Goal: Task Accomplishment & Management: Manage account settings

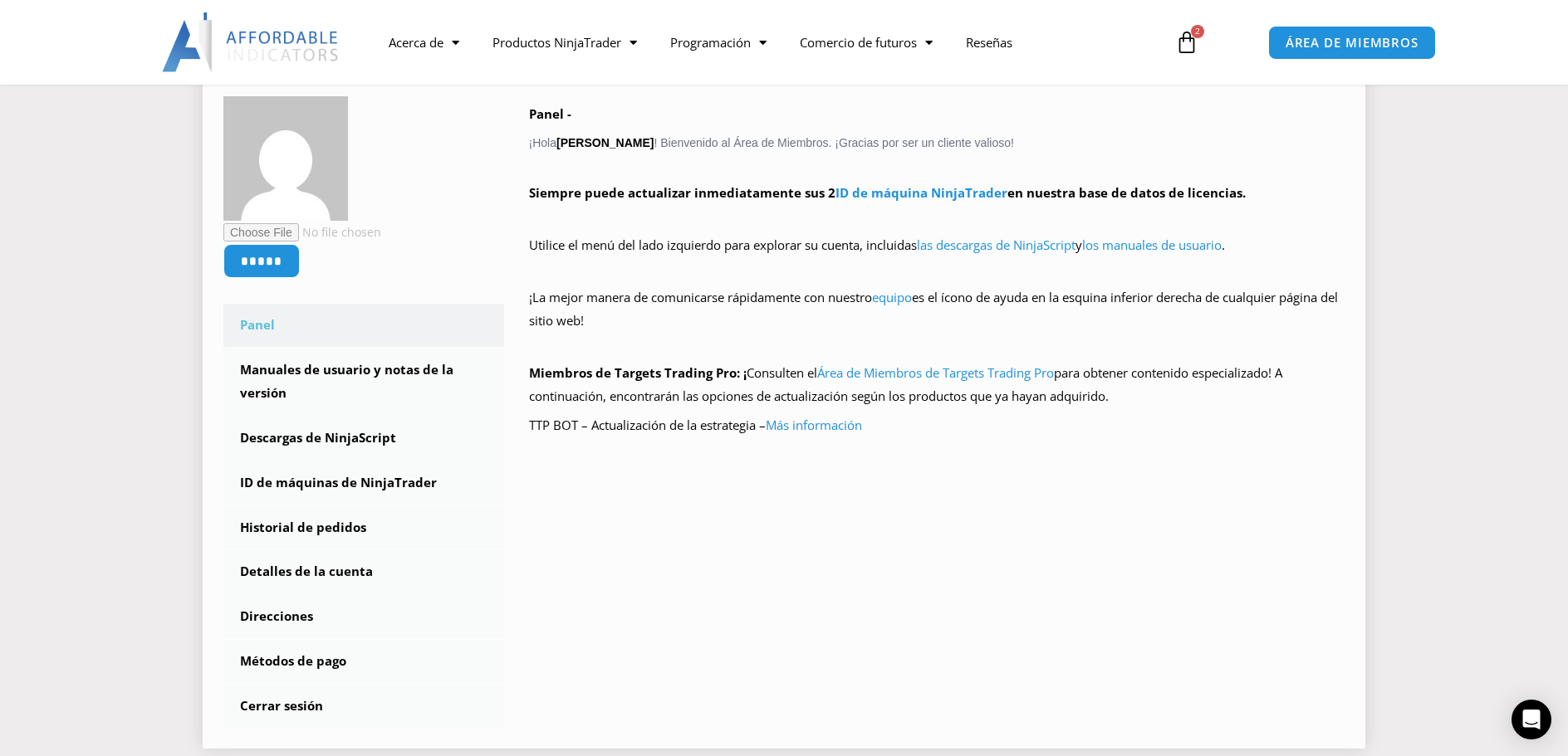
scroll to position [276, 0]
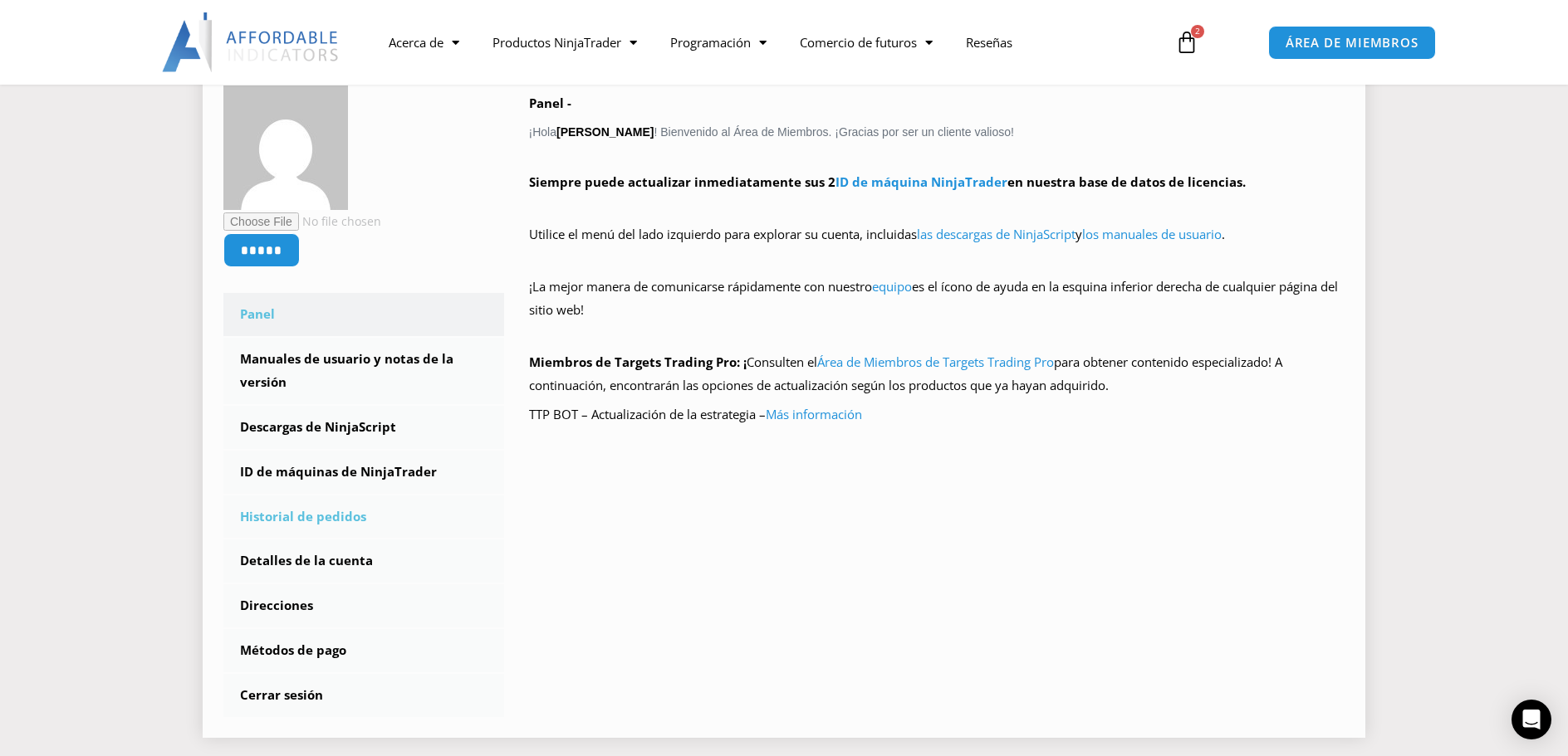
click at [281, 522] on font "Historial de pedidos" at bounding box center [302, 517] width 126 height 17
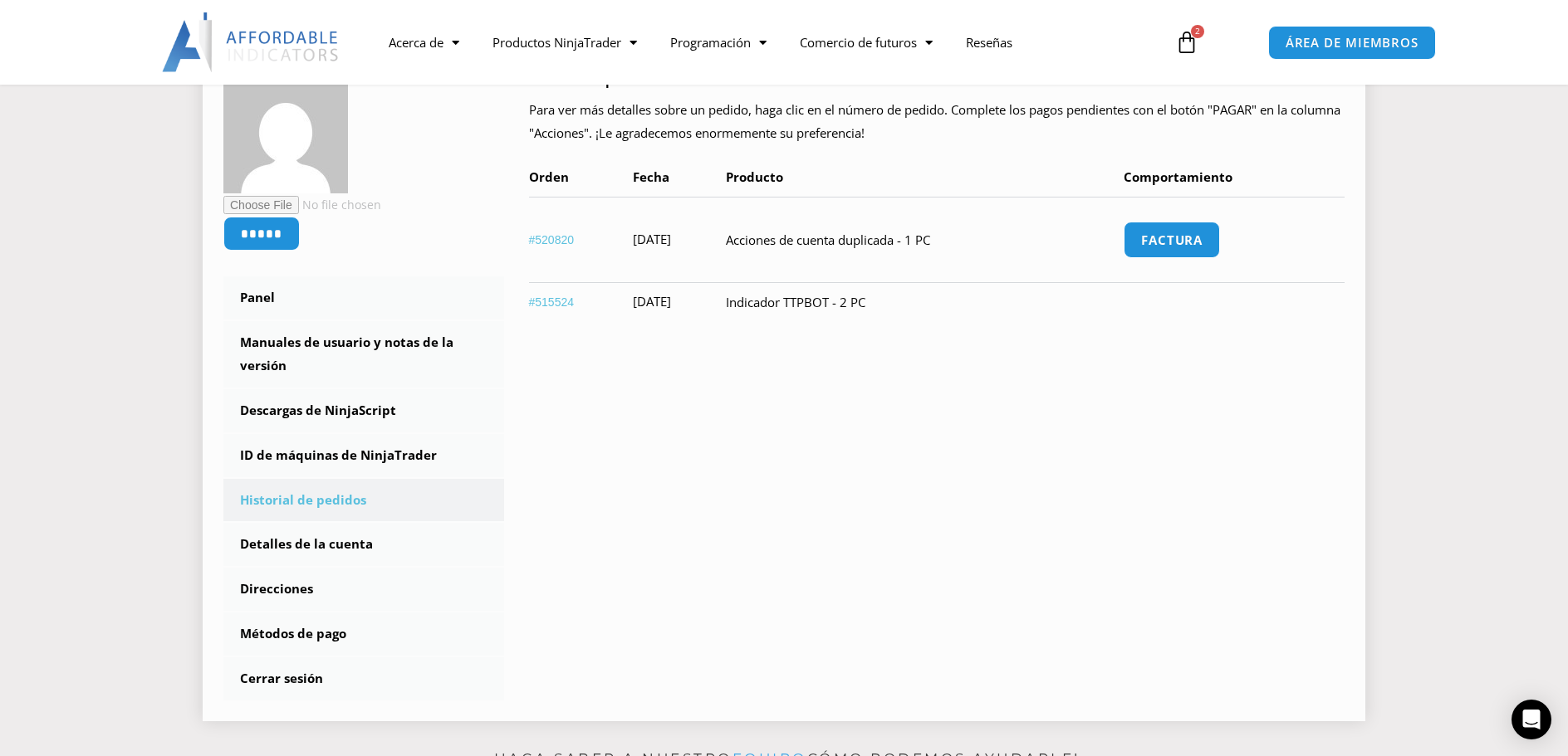
scroll to position [415, 0]
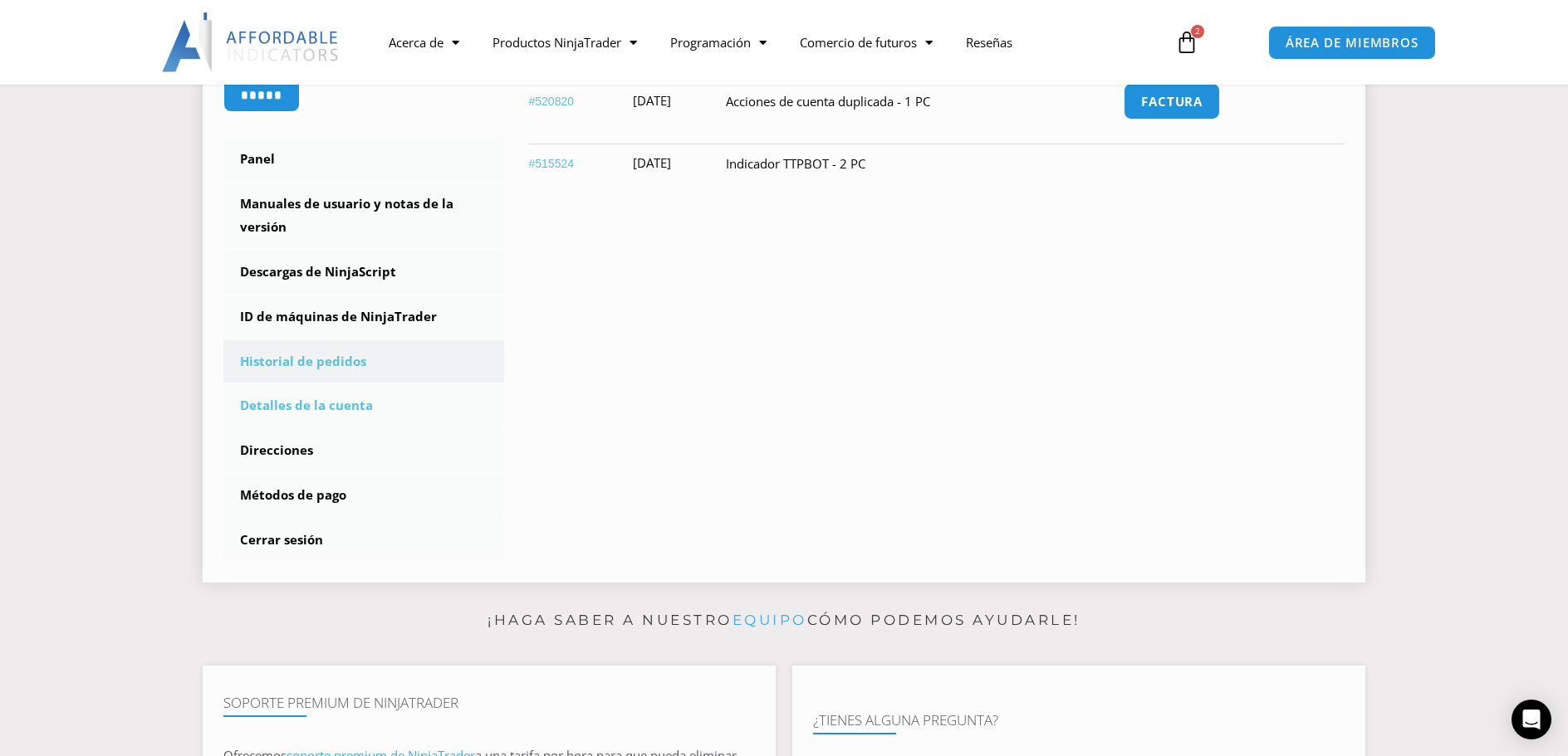
click at [339, 411] on font "Detalles de la cuenta" at bounding box center [306, 406] width 133 height 17
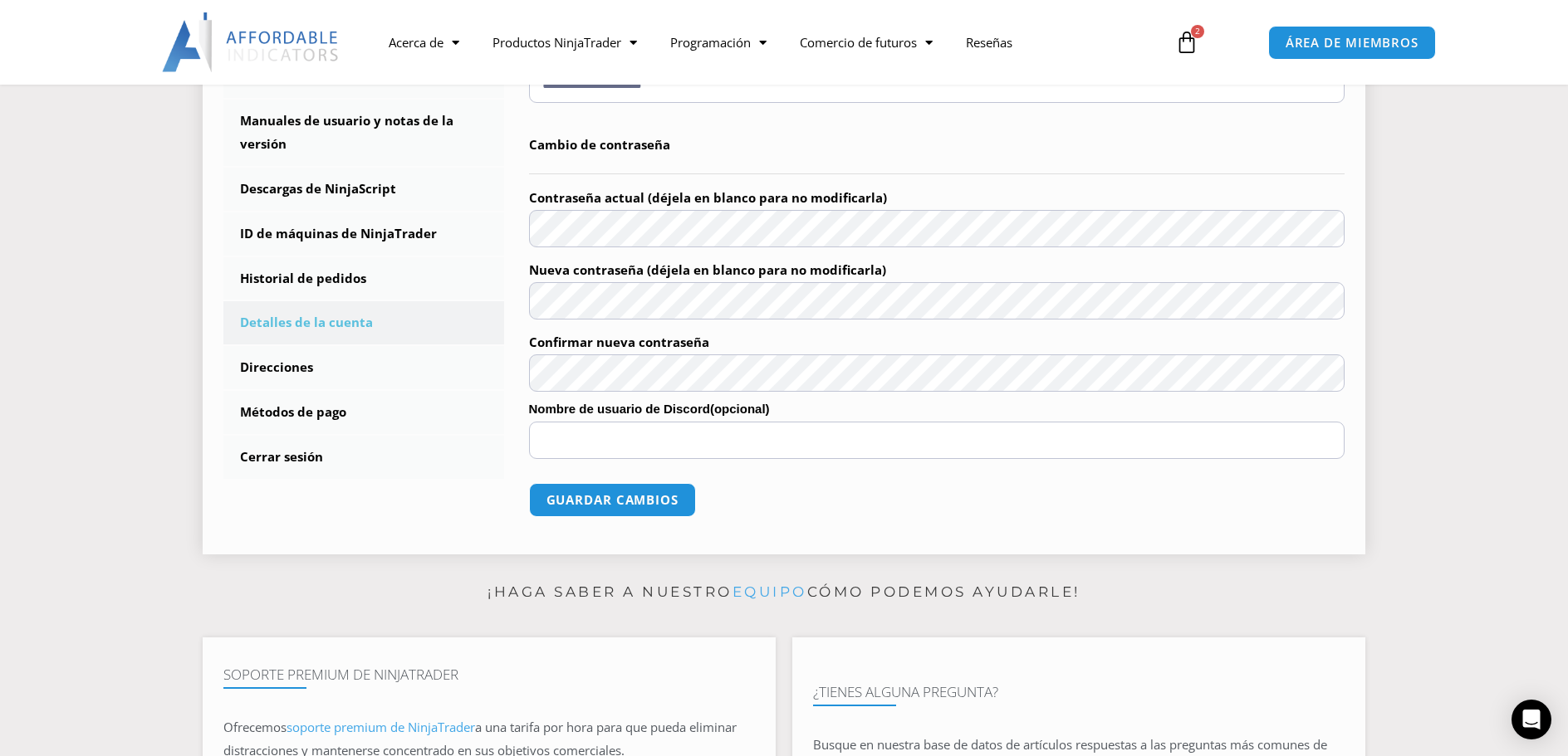
scroll to position [276, 0]
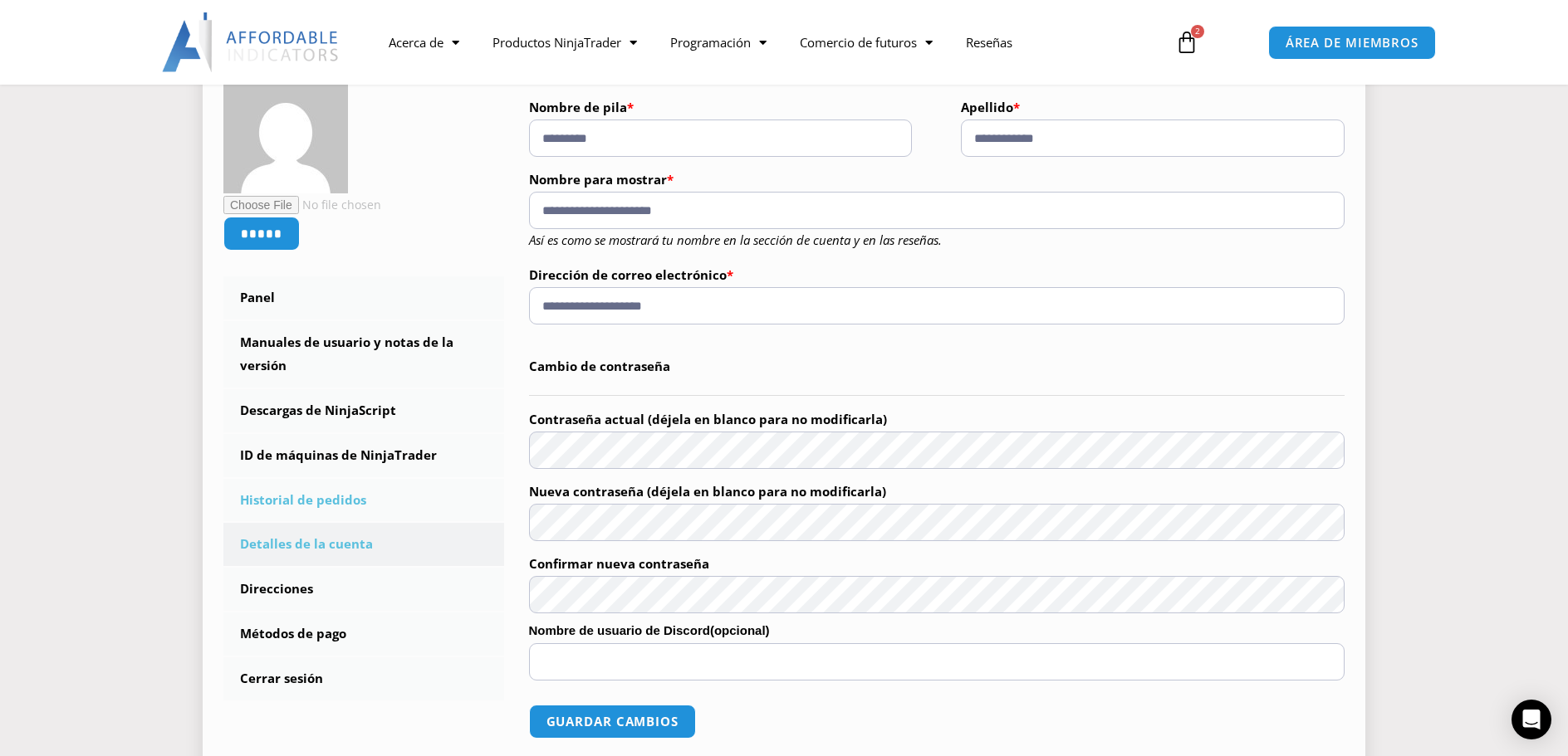
click at [373, 500] on link "Historial de pedidos" at bounding box center [364, 501] width 281 height 43
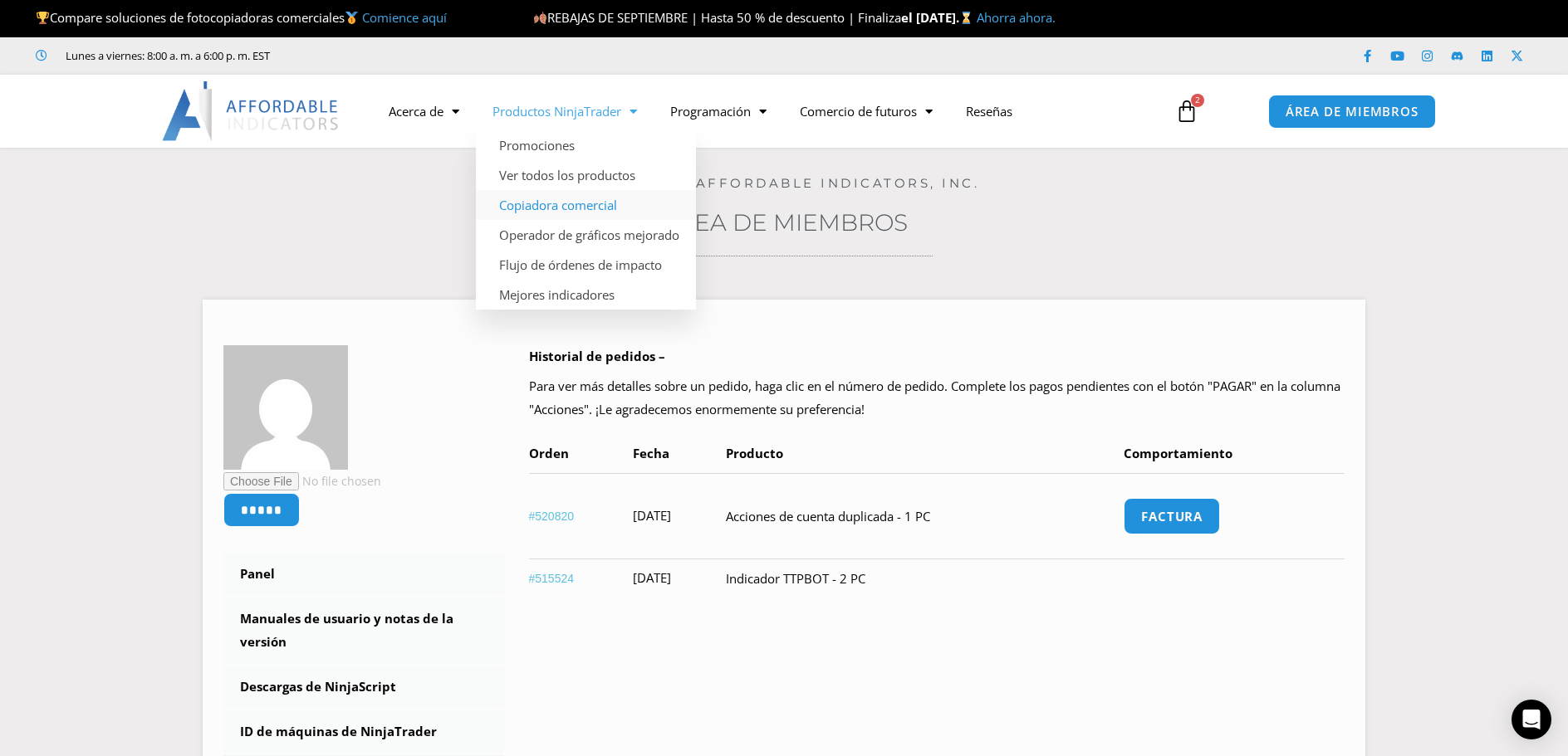
click at [599, 204] on font "Copiadora comercial" at bounding box center [558, 205] width 118 height 17
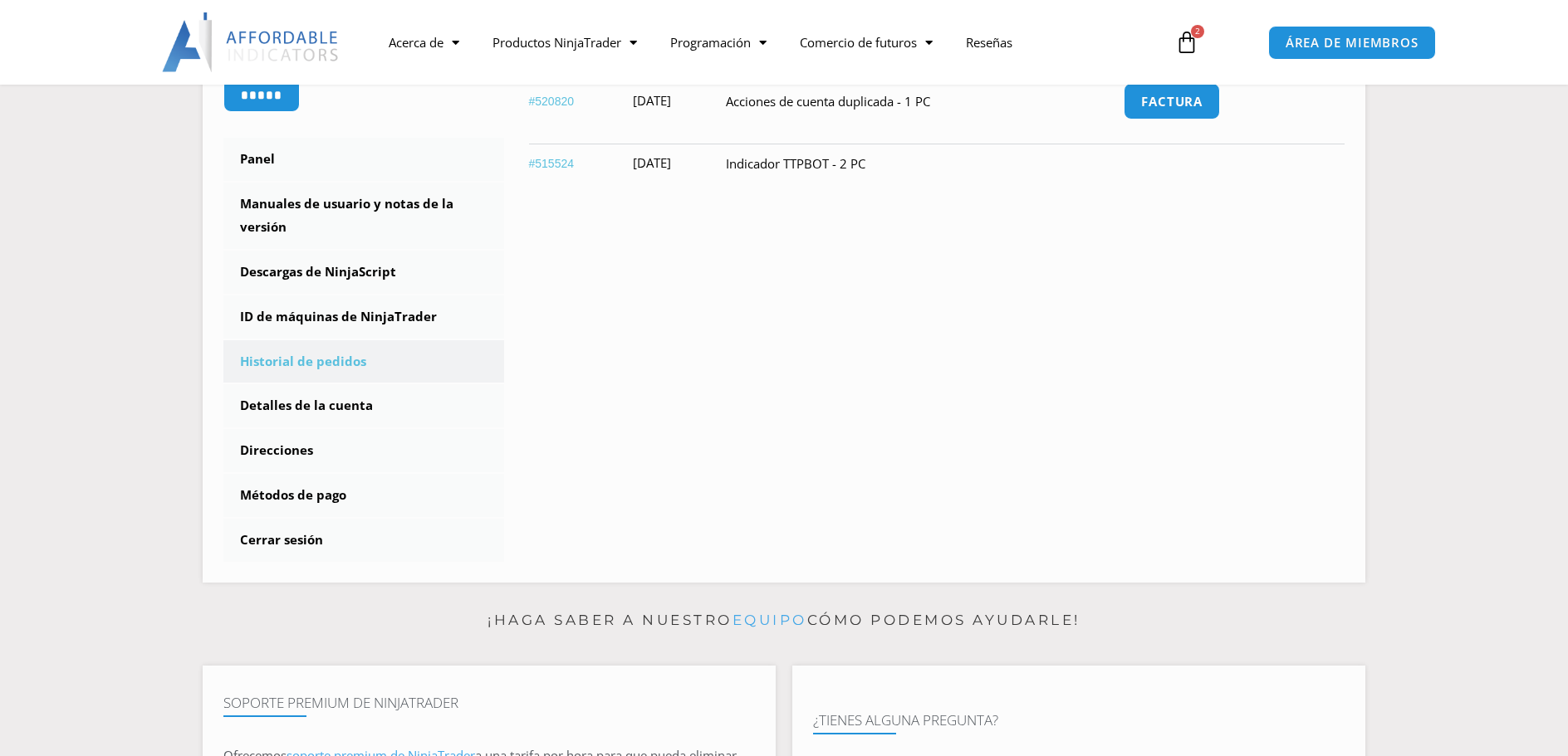
scroll to position [830, 0]
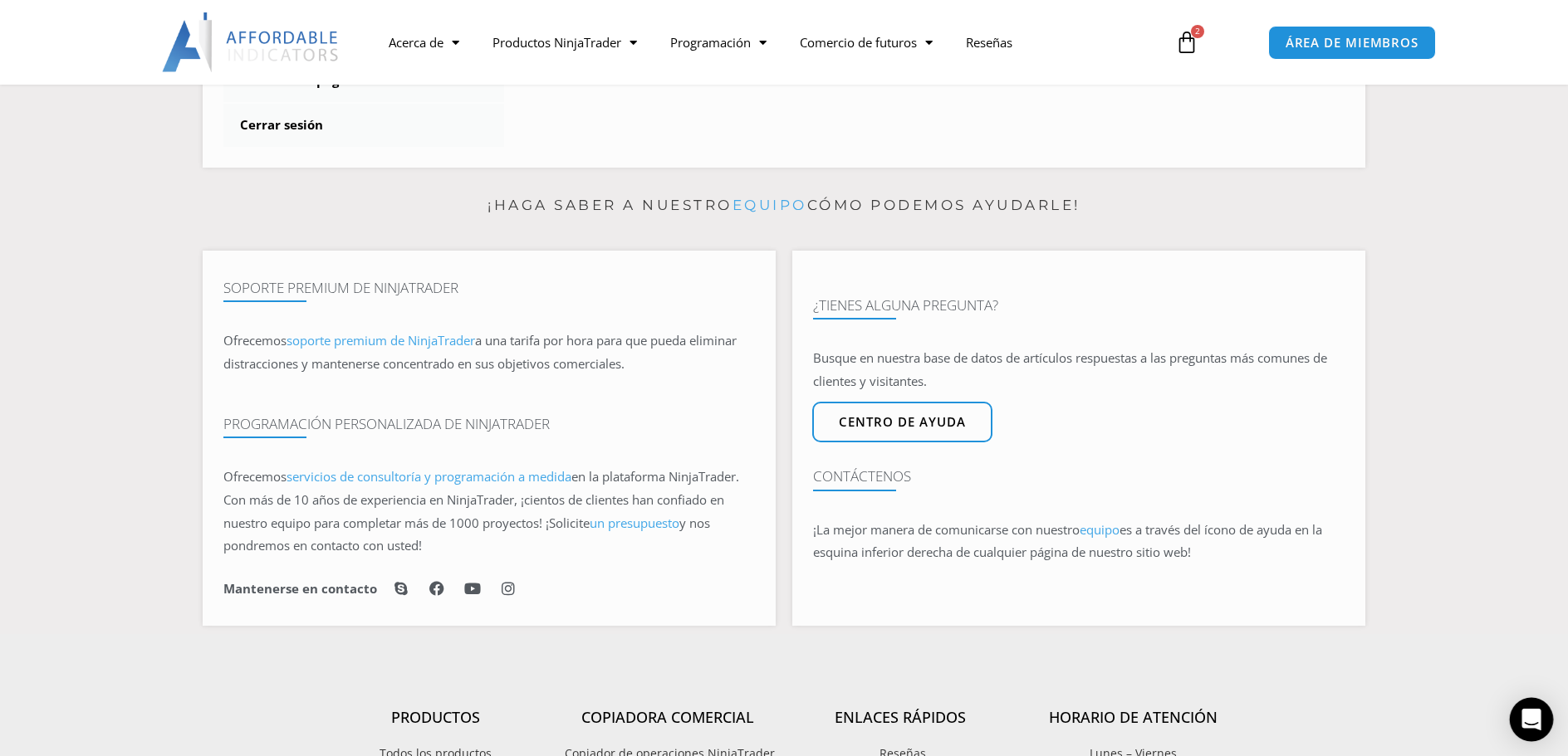
click at [1525, 714] on icon "Open Intercom Messenger" at bounding box center [1530, 720] width 19 height 22
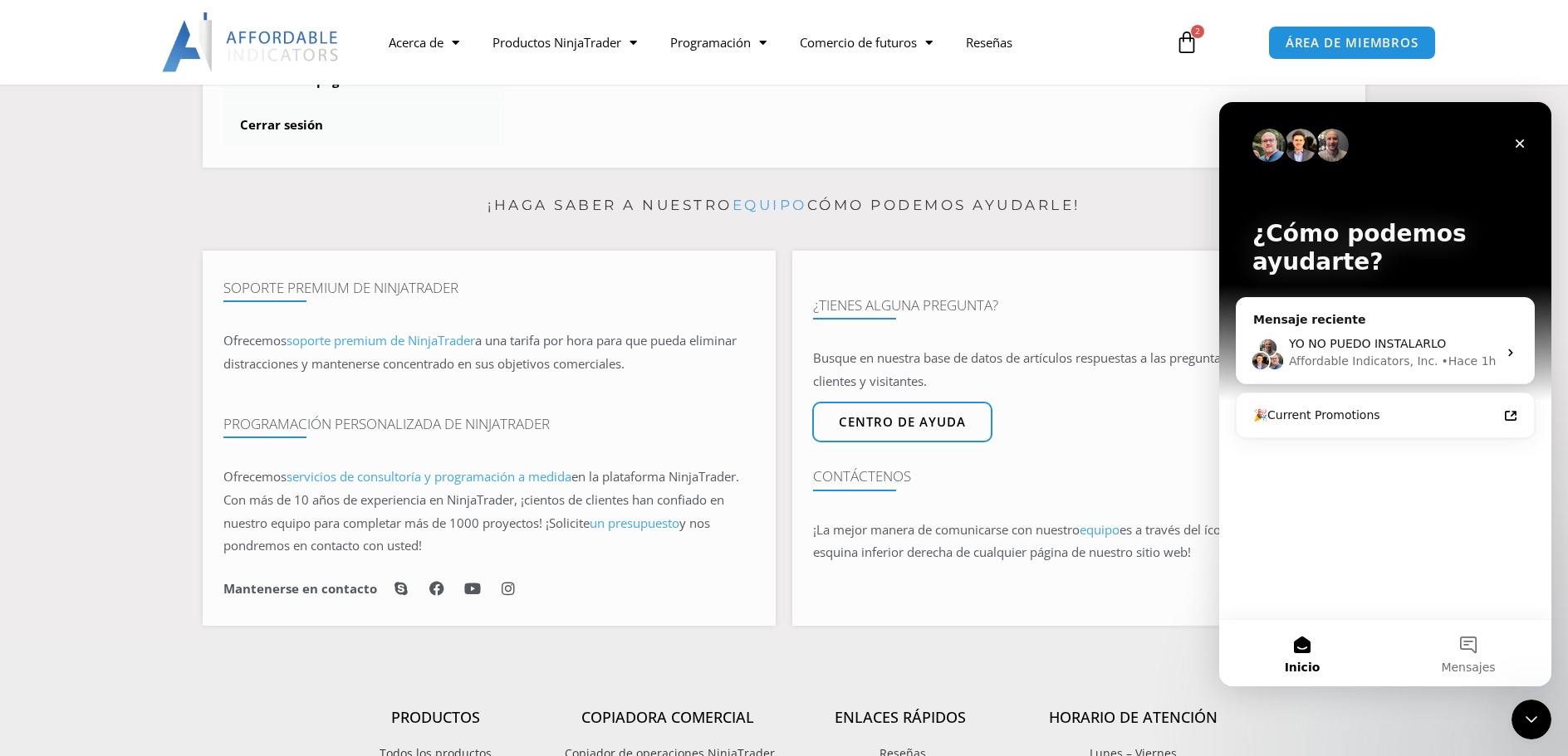
scroll to position [0, 0]
click at [1482, 361] on div "Affordable Indicators, Inc. • Hace 1h" at bounding box center [1393, 361] width 209 height 18
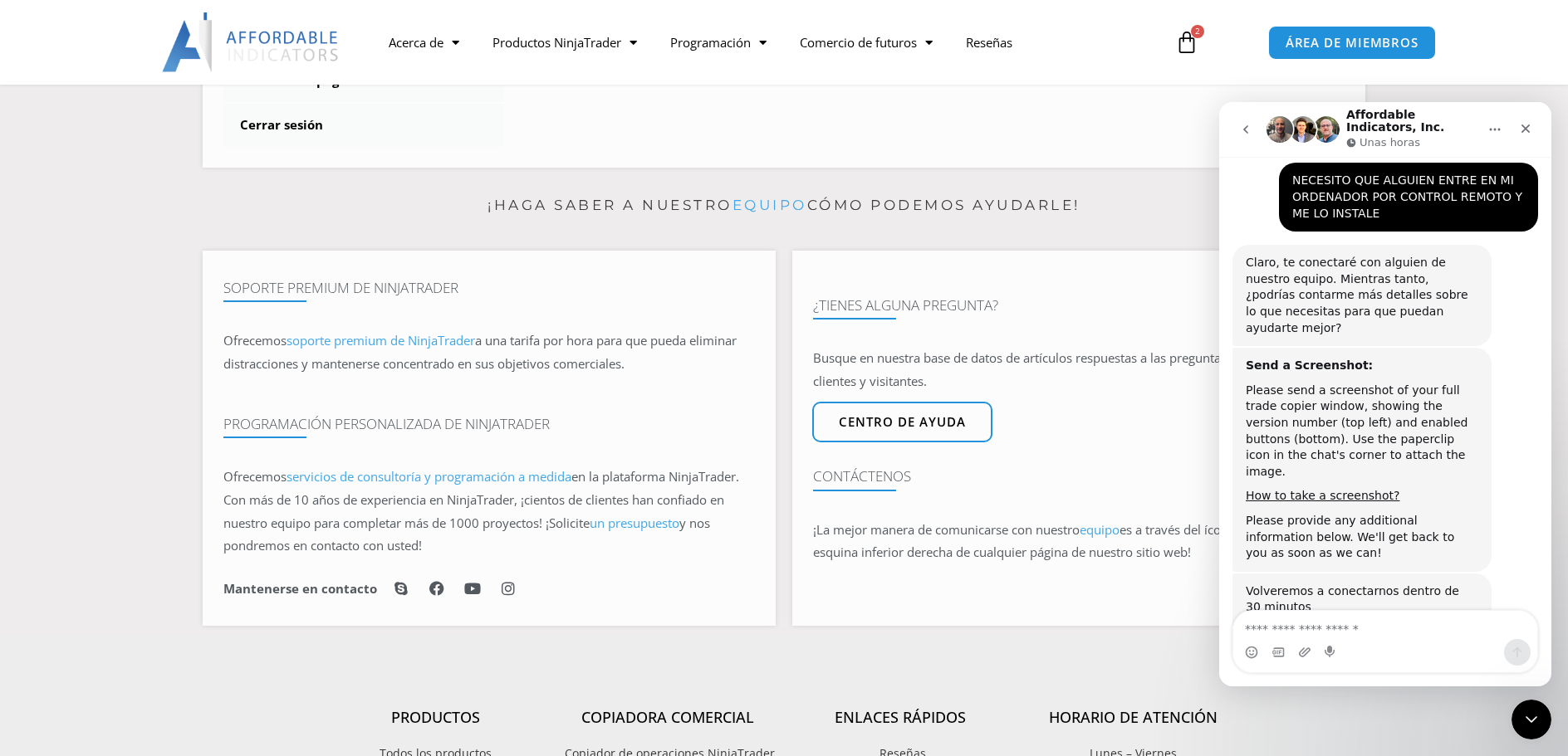
scroll to position [1272, 0]
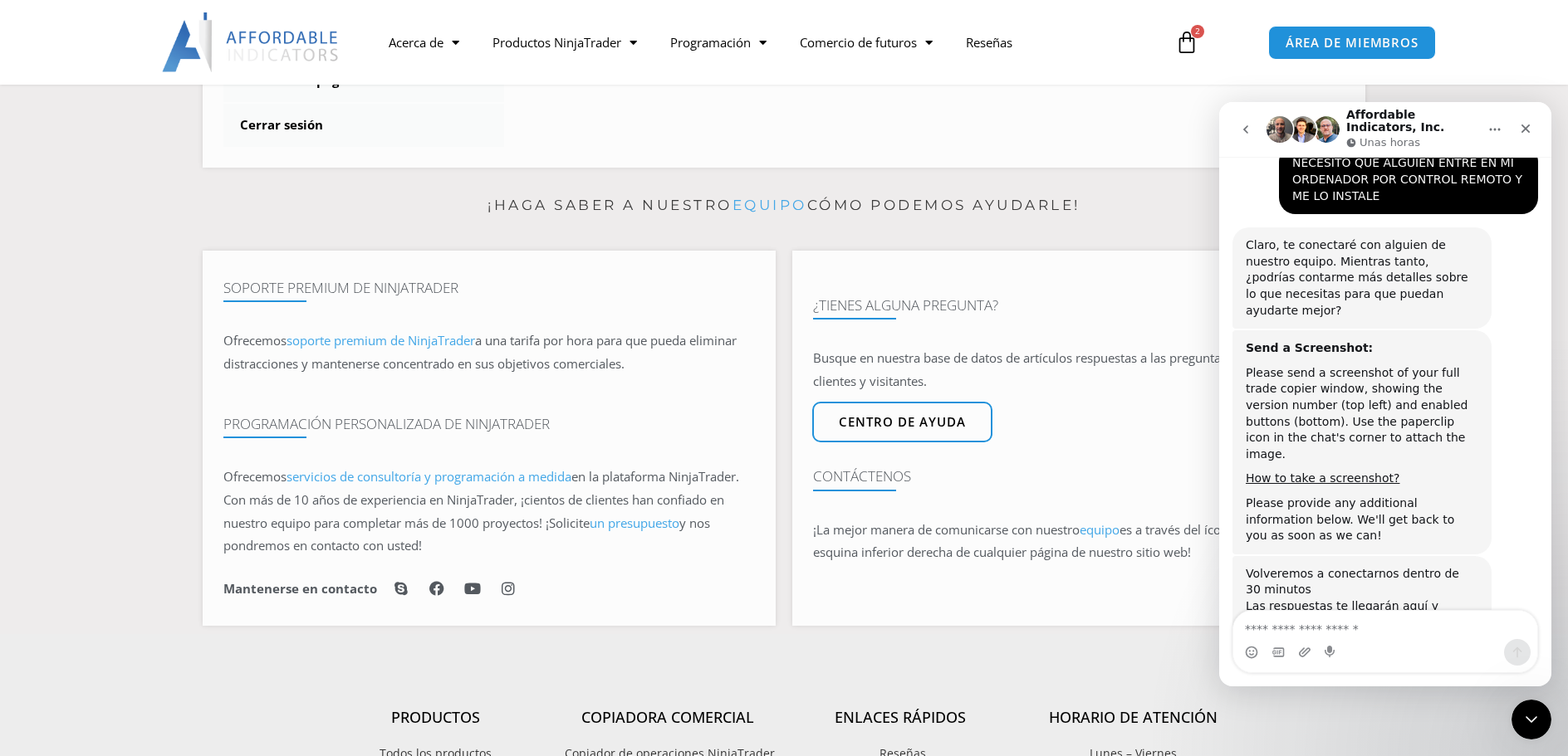
click at [1267, 627] on textarea "Escribe un mensaje..." at bounding box center [1385, 625] width 304 height 28
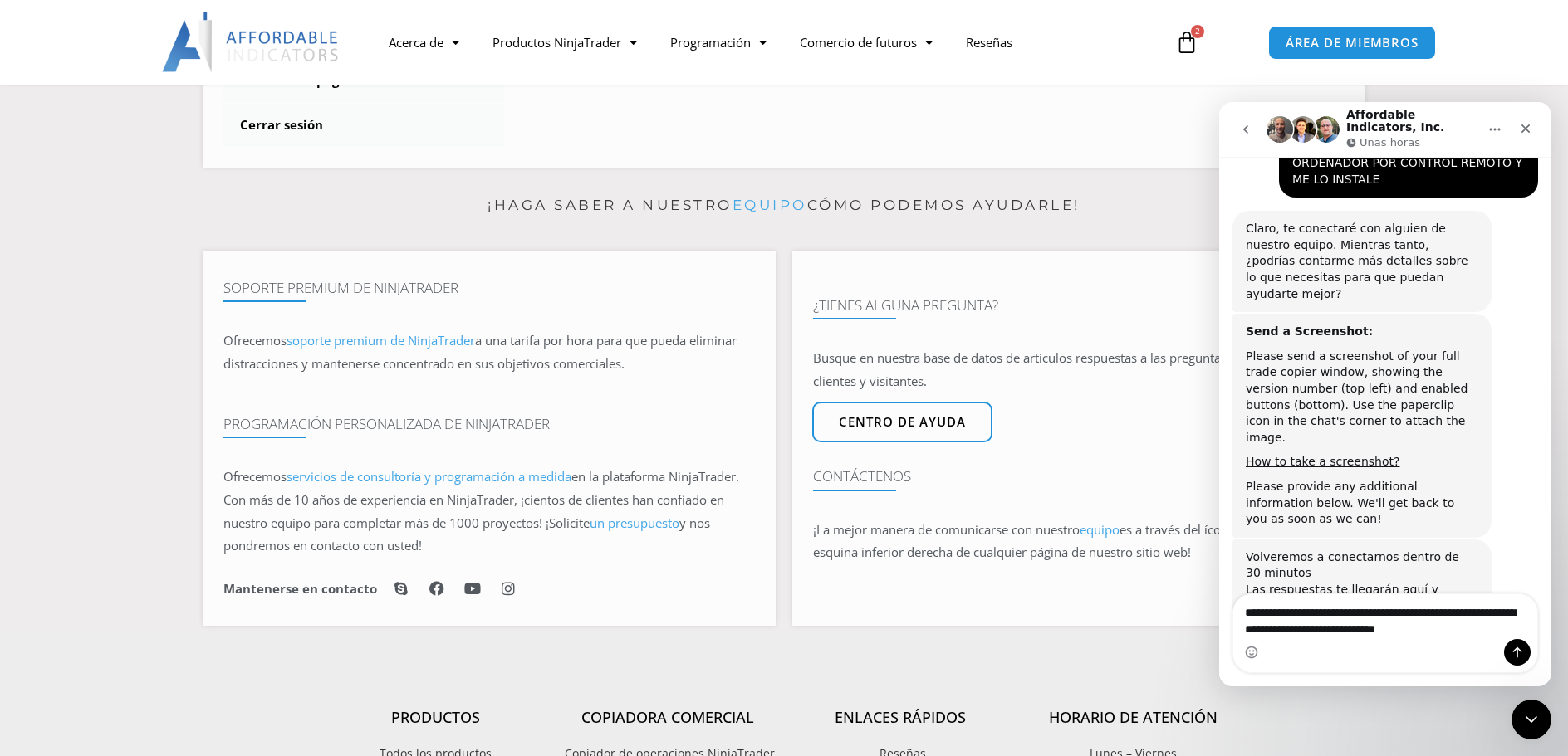
scroll to position [1305, 0]
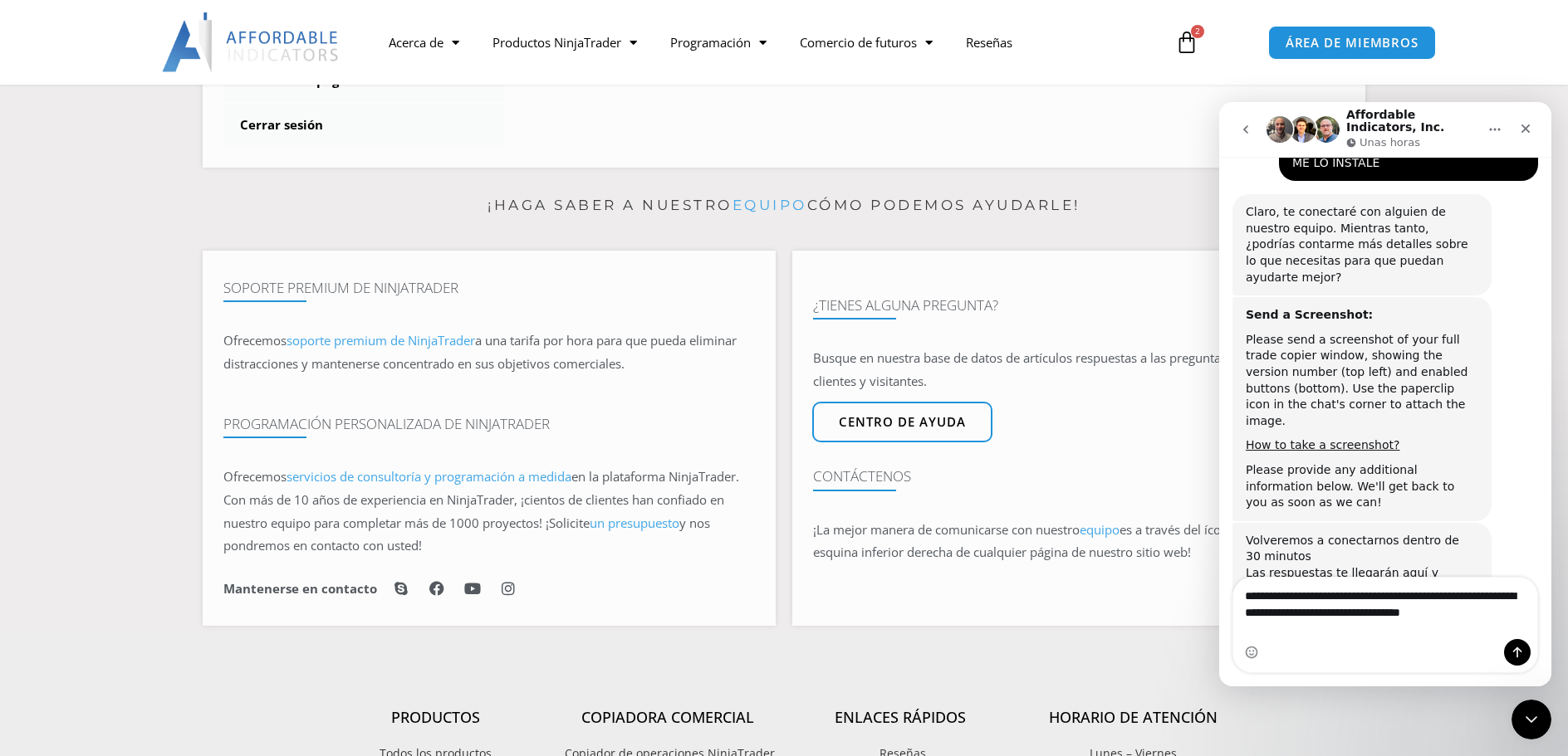
type textarea "**********"
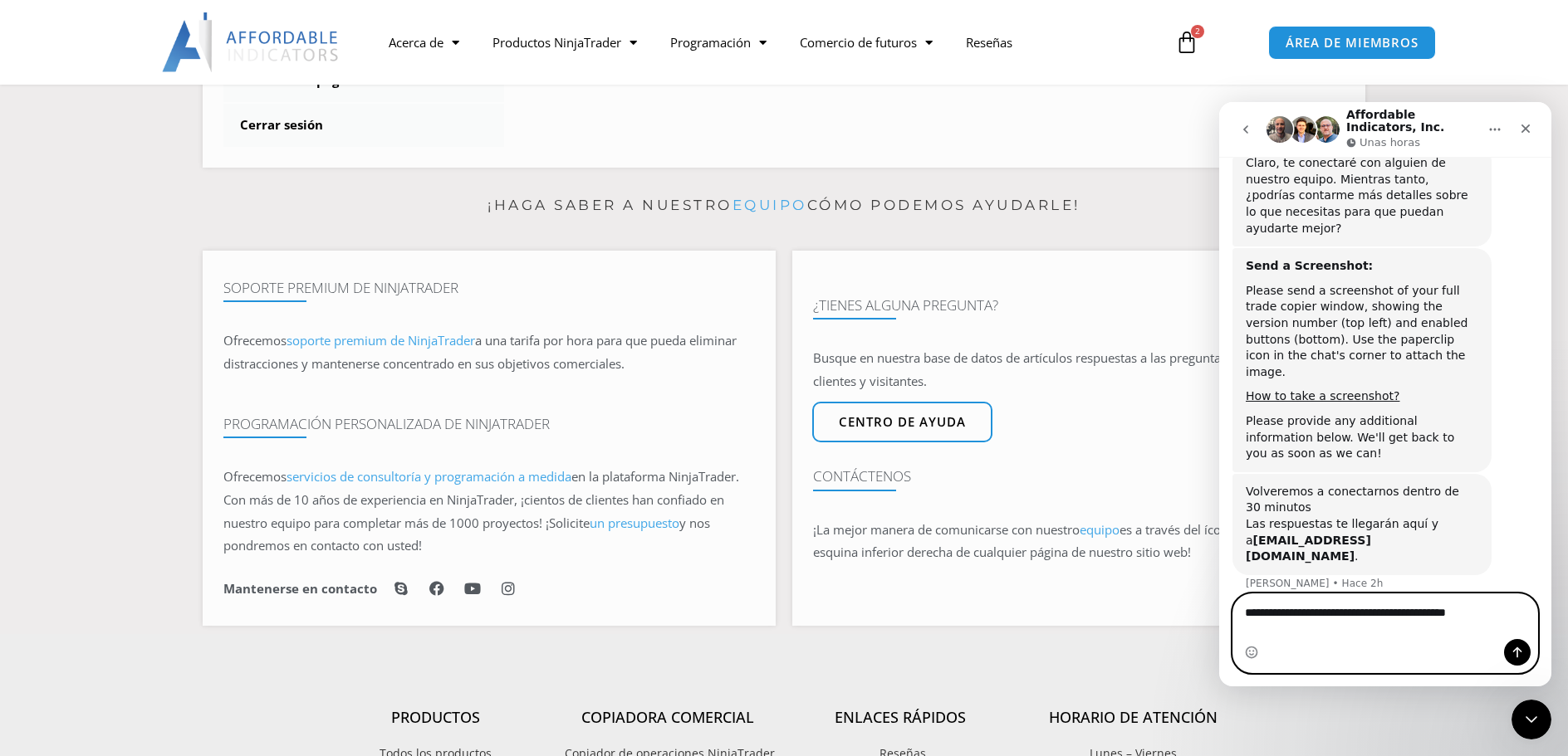
scroll to position [1370, 0]
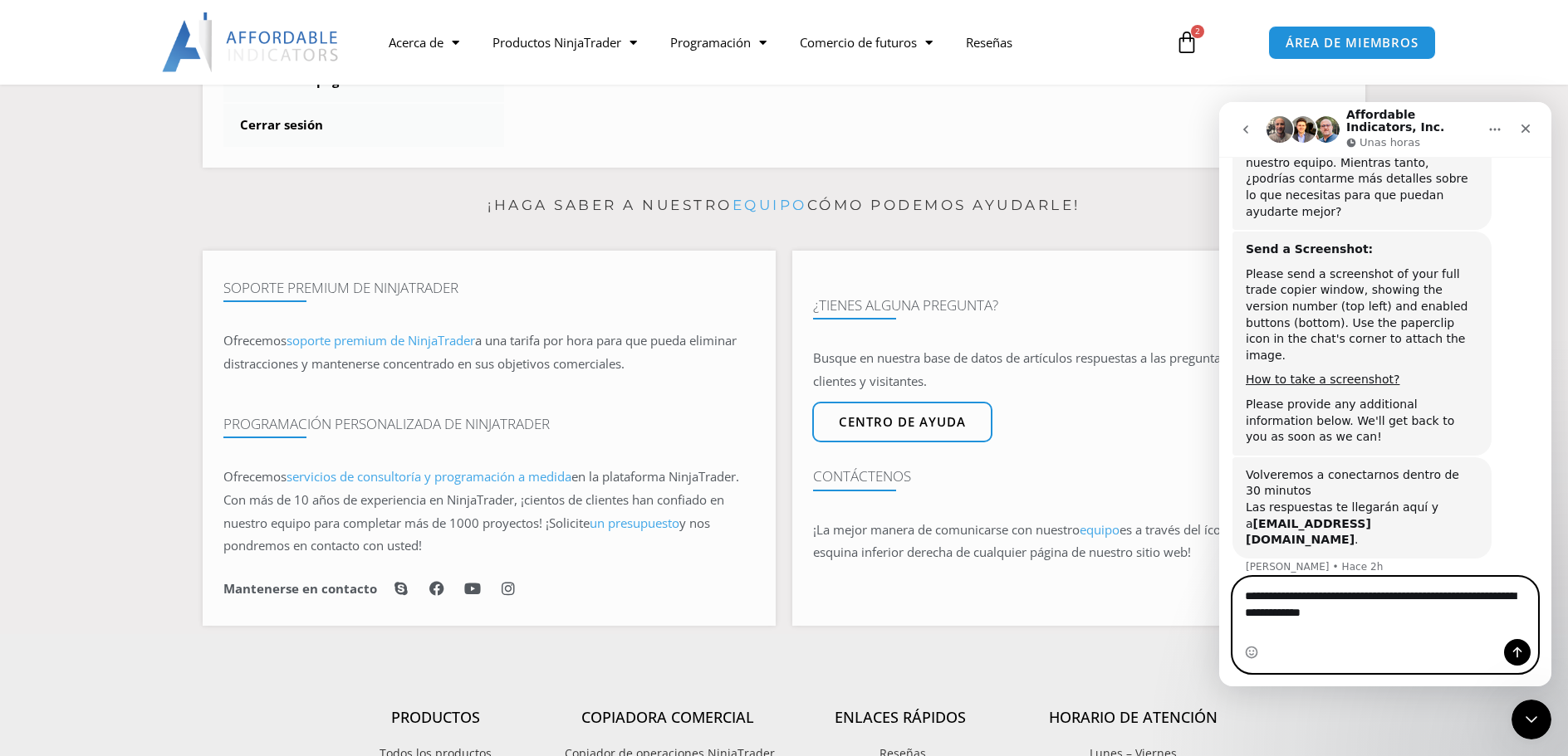
type textarea "**********"
click at [1517, 651] on icon "Enviar un mensaje…" at bounding box center [1518, 653] width 13 height 13
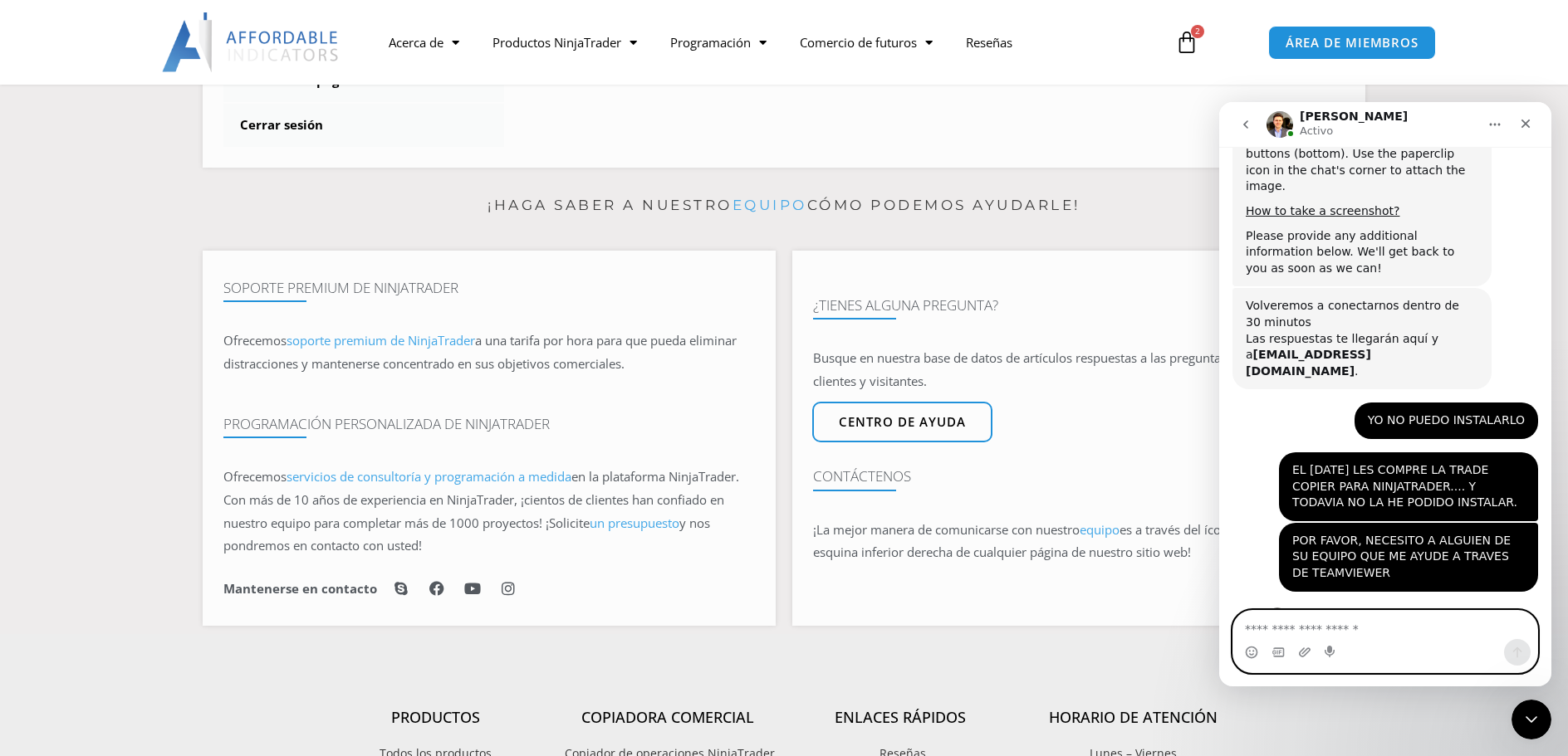
scroll to position [1535, 0]
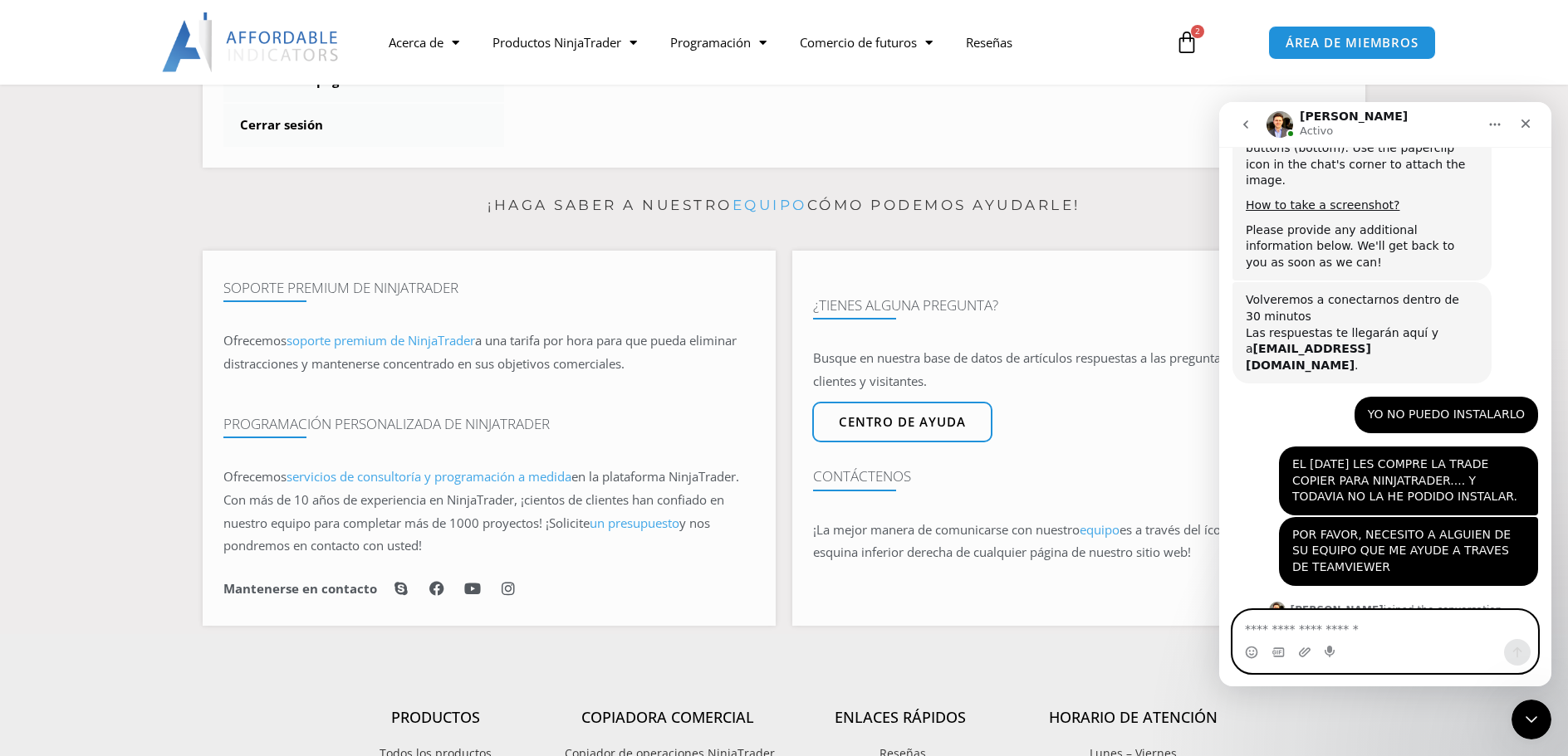
click at [1286, 631] on textarea "Escribe un mensaje..." at bounding box center [1385, 625] width 304 height 28
type textarea "**********"
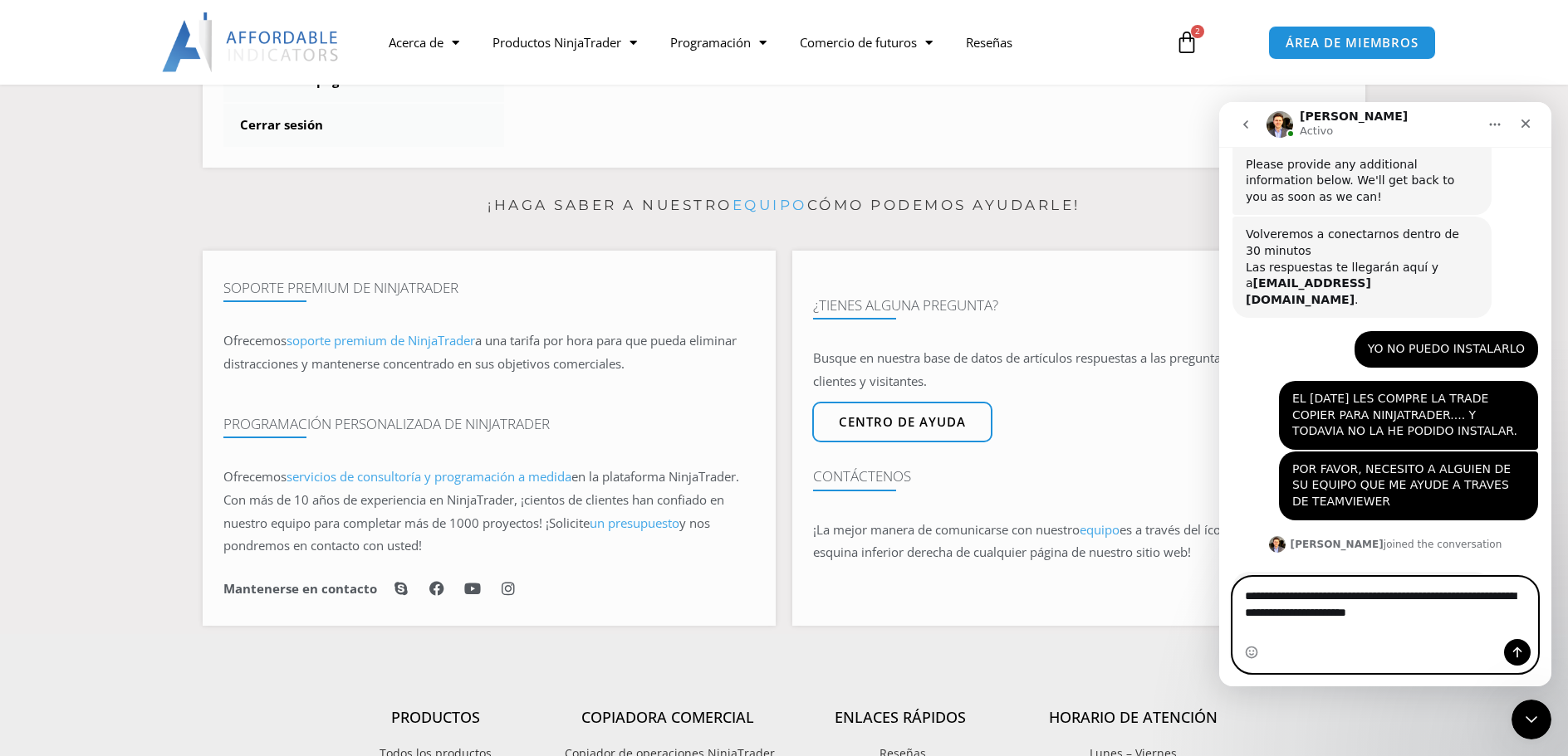
scroll to position [1617, 0]
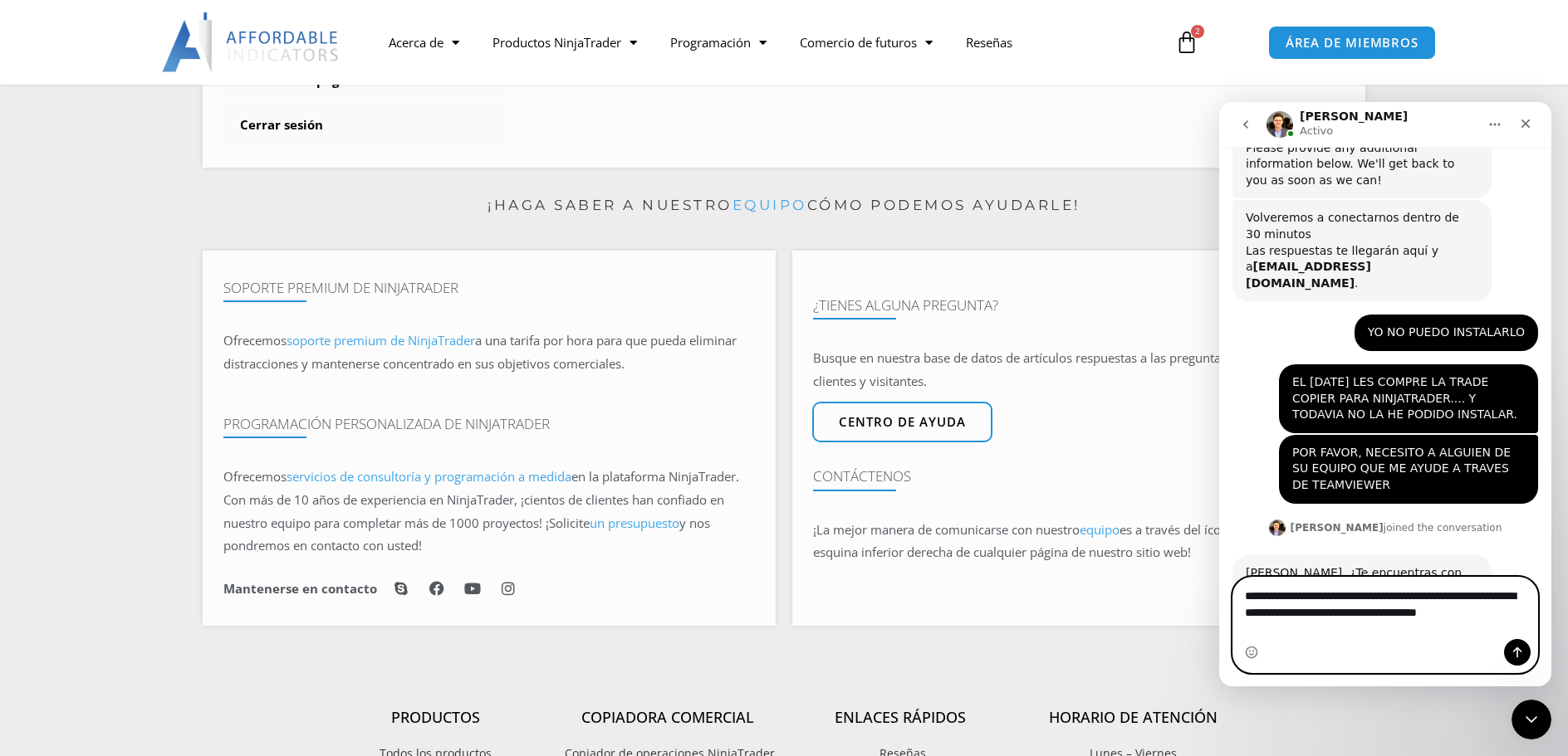
type textarea "**********"
click at [1513, 653] on icon "Enviar un mensaje…" at bounding box center [1518, 653] width 13 height 13
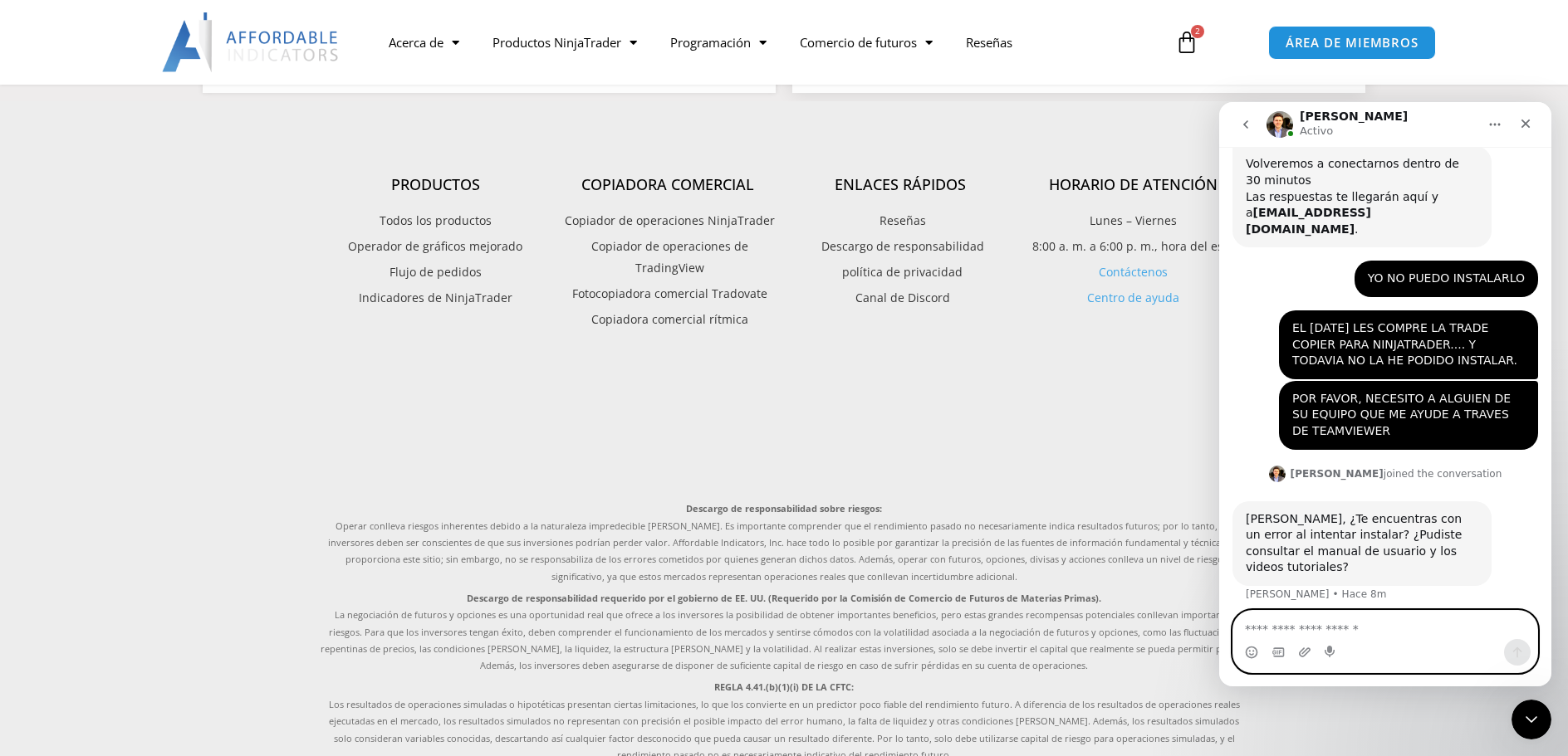
scroll to position [1383, 0]
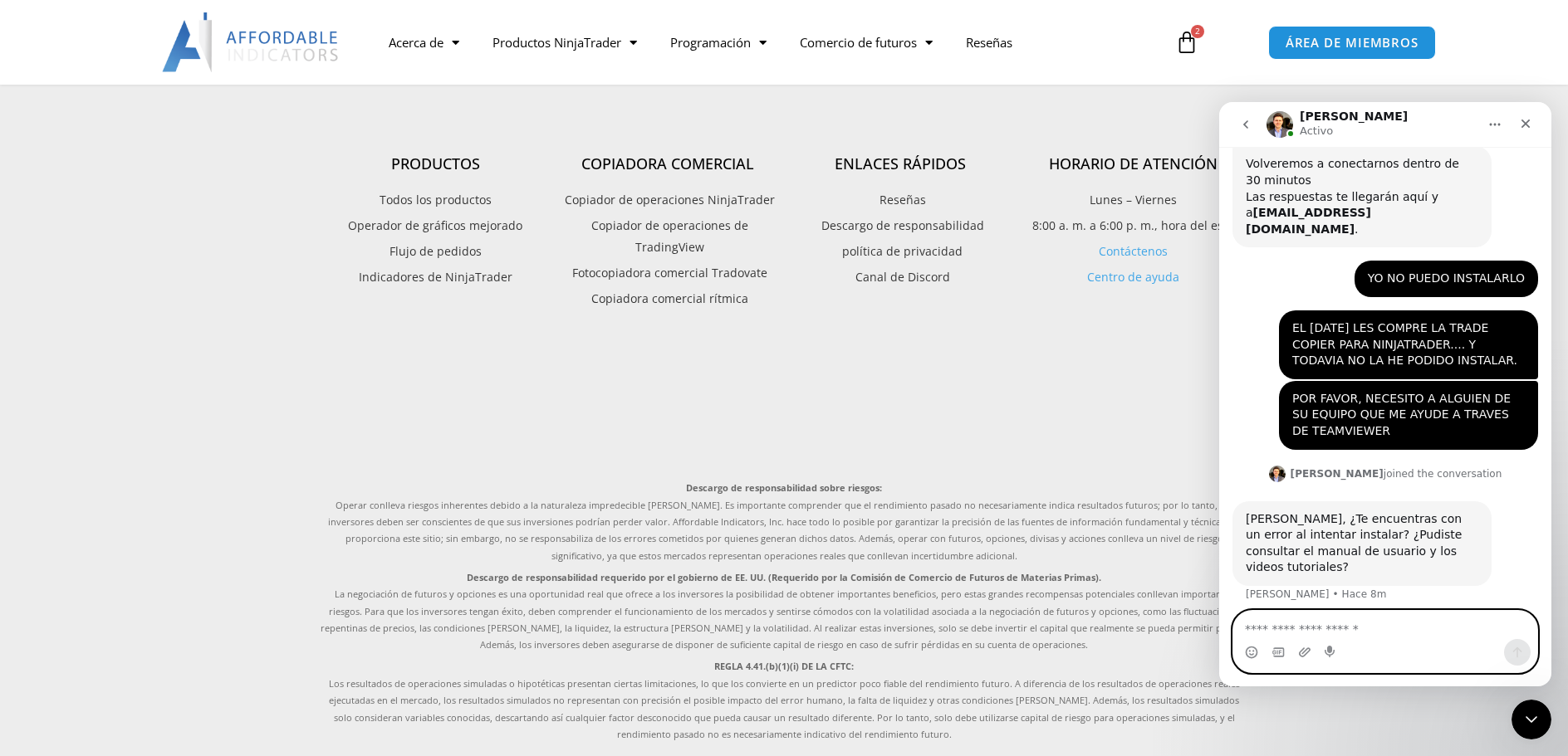
click at [1289, 637] on textarea "Escribe un mensaje..." at bounding box center [1385, 625] width 304 height 28
type textarea "**********"
click at [1517, 655] on icon "Enviar un mensaje…" at bounding box center [1518, 653] width 13 height 13
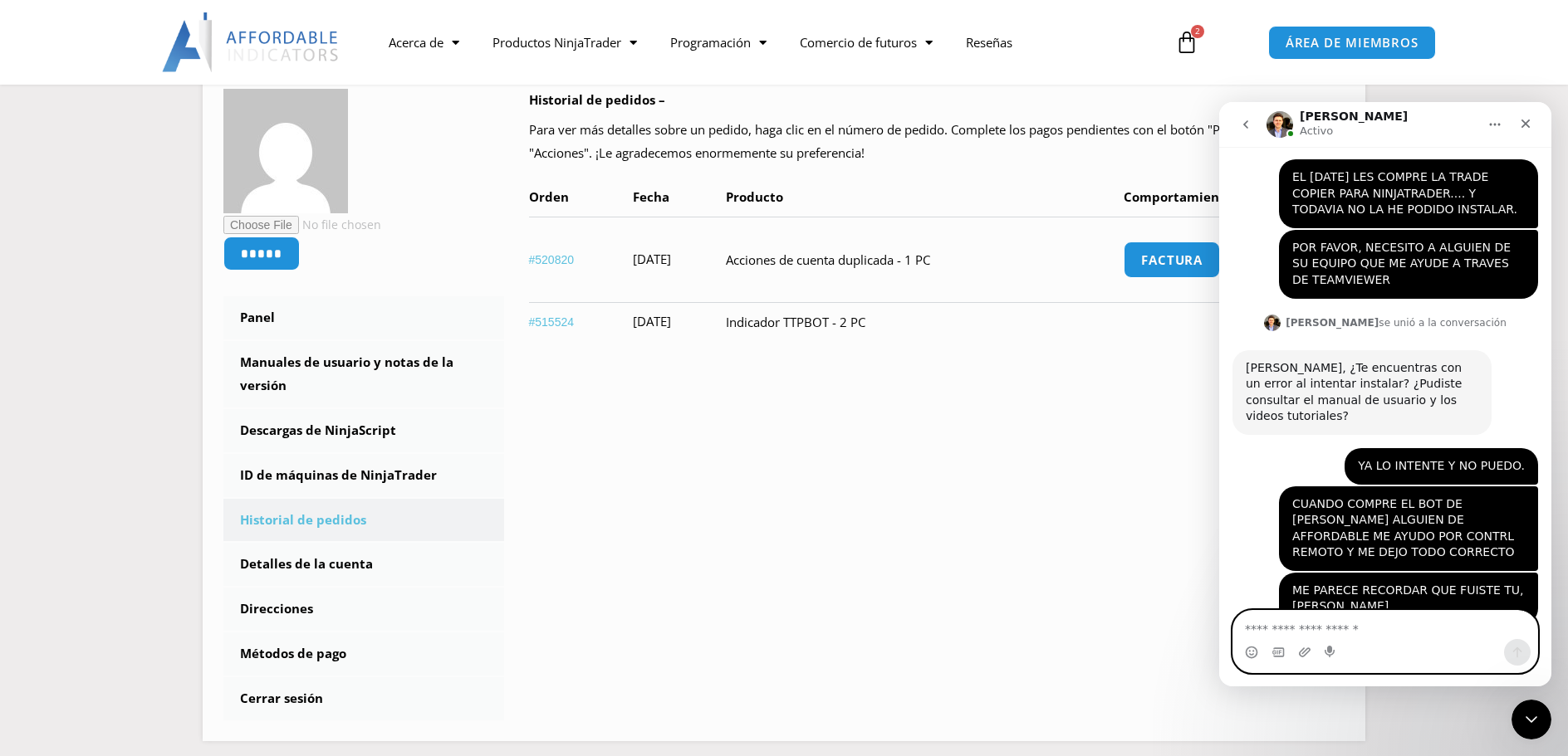
scroll to position [288, 0]
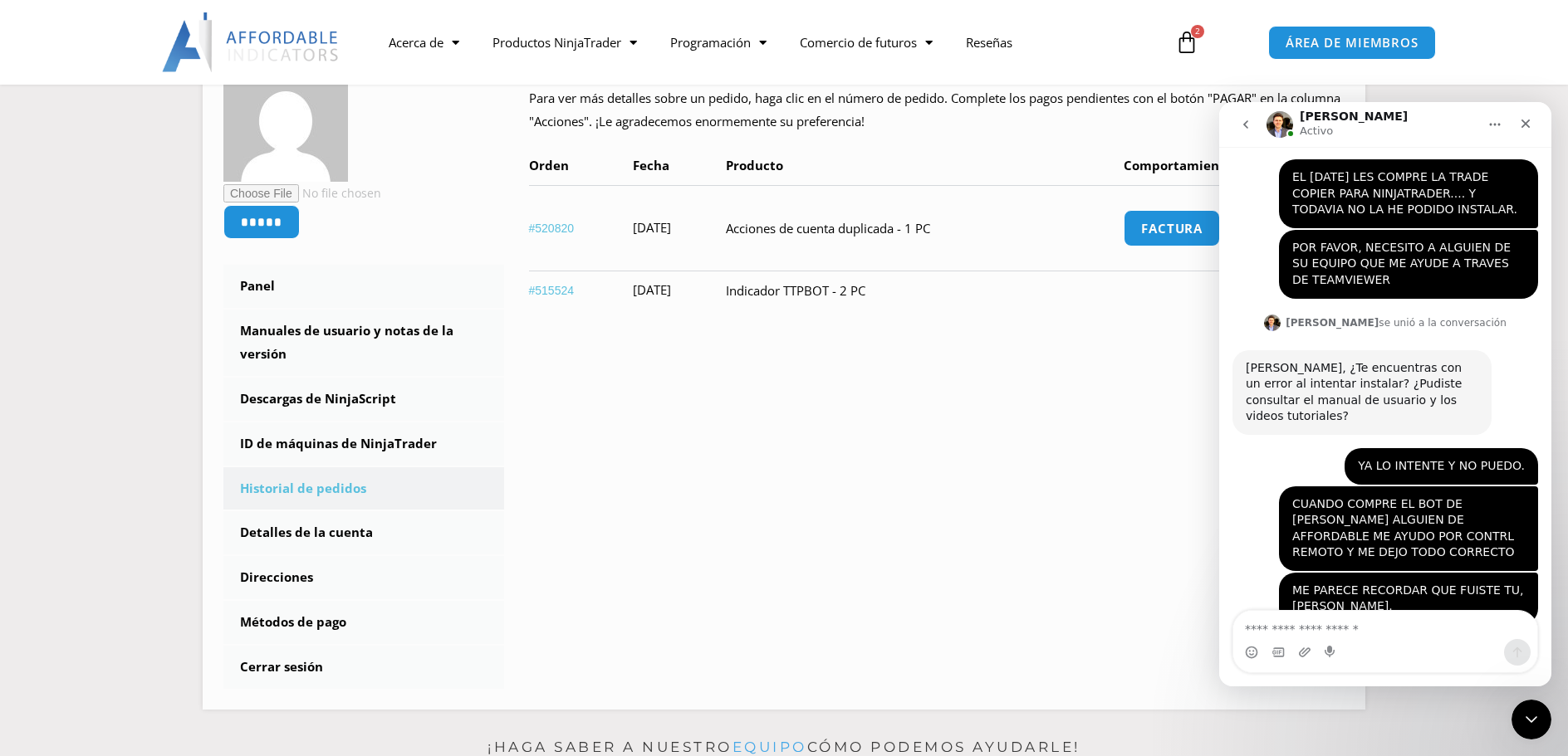
click at [1352, 714] on link "[URL][DOMAIN_NAME]" at bounding box center [1310, 721] width 129 height 13
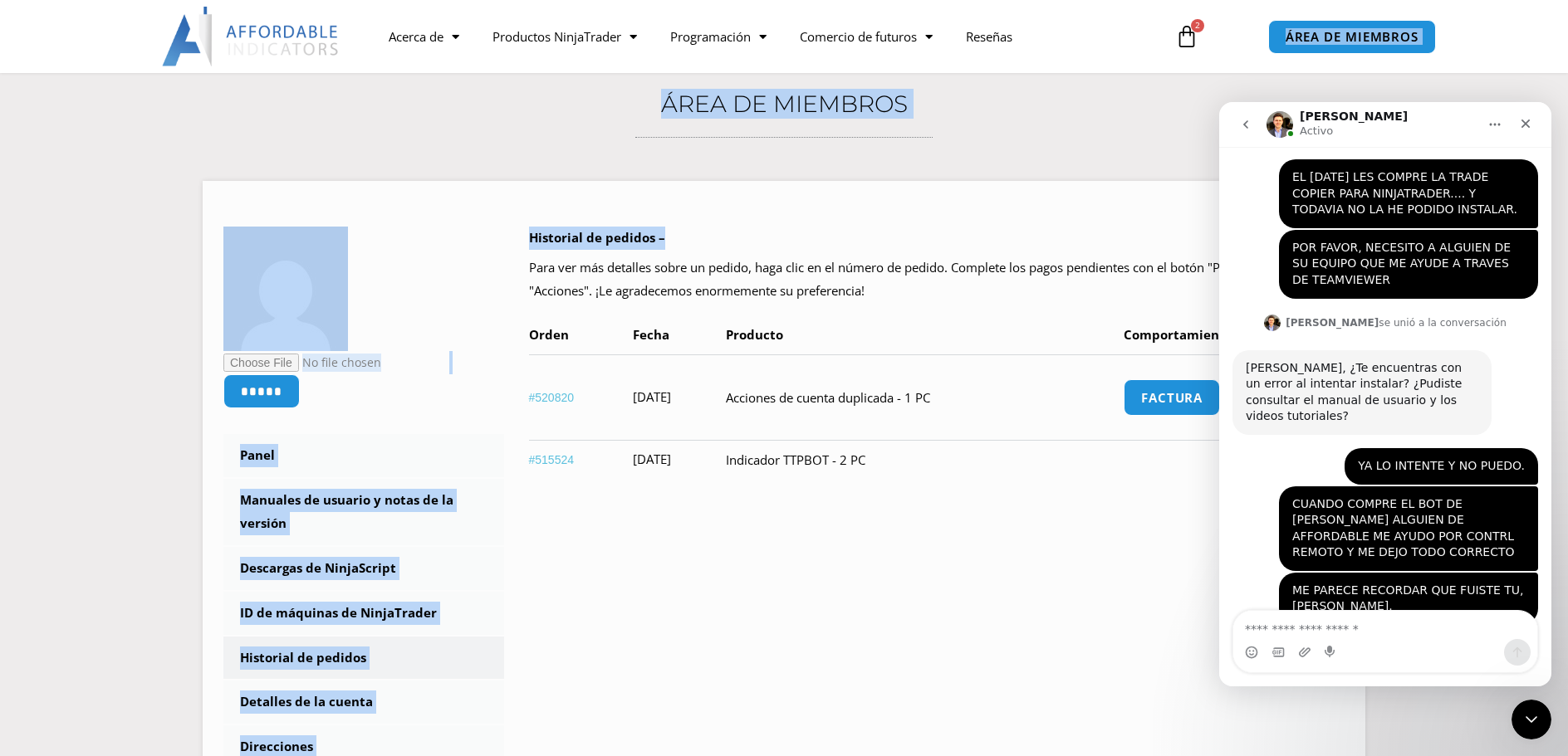
scroll to position [139, 0]
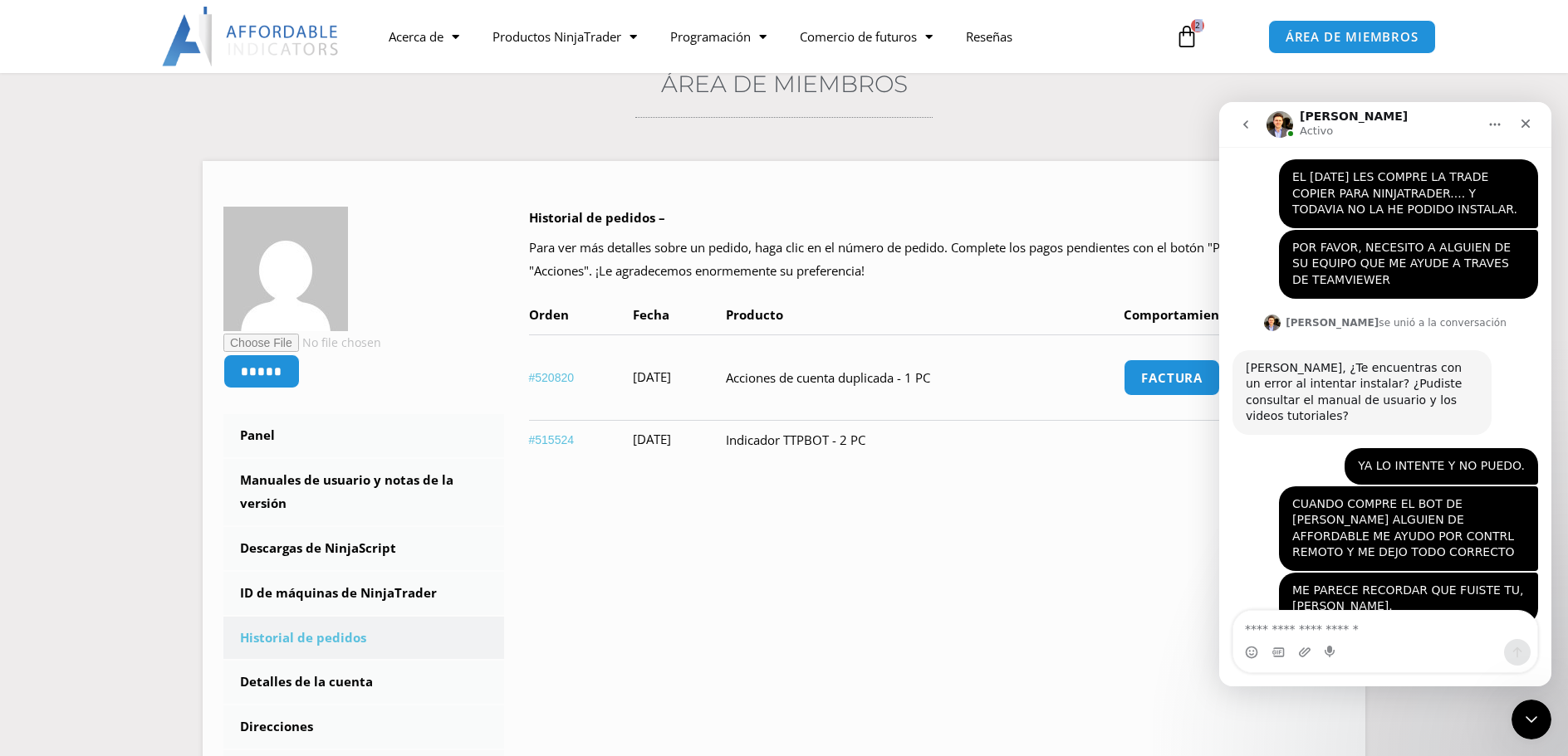
drag, startPoint x: 1136, startPoint y: 185, endPoint x: 1090, endPoint y: 63, distance: 130.4
click at [1090, 63] on div "Acerca de Contáctenos Soporte Premium Equipo Fogonadura NinjaTrader Preguntas f…" at bounding box center [784, 37] width 1329 height 73
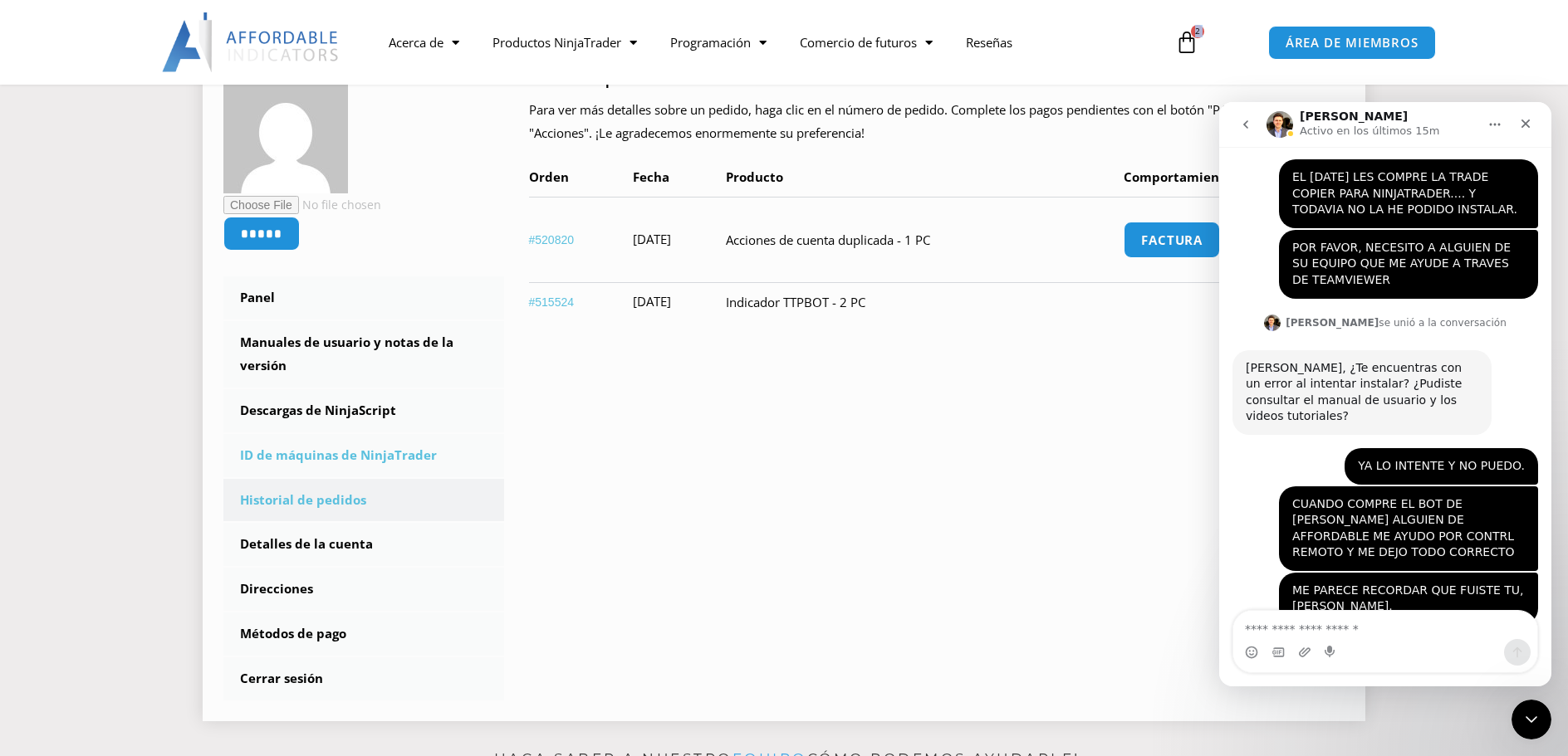
click at [352, 451] on font "ID de máquinas de NinjaTrader" at bounding box center [338, 455] width 197 height 17
click at [357, 414] on font "Descargas de NinjaScript" at bounding box center [317, 410] width 156 height 17
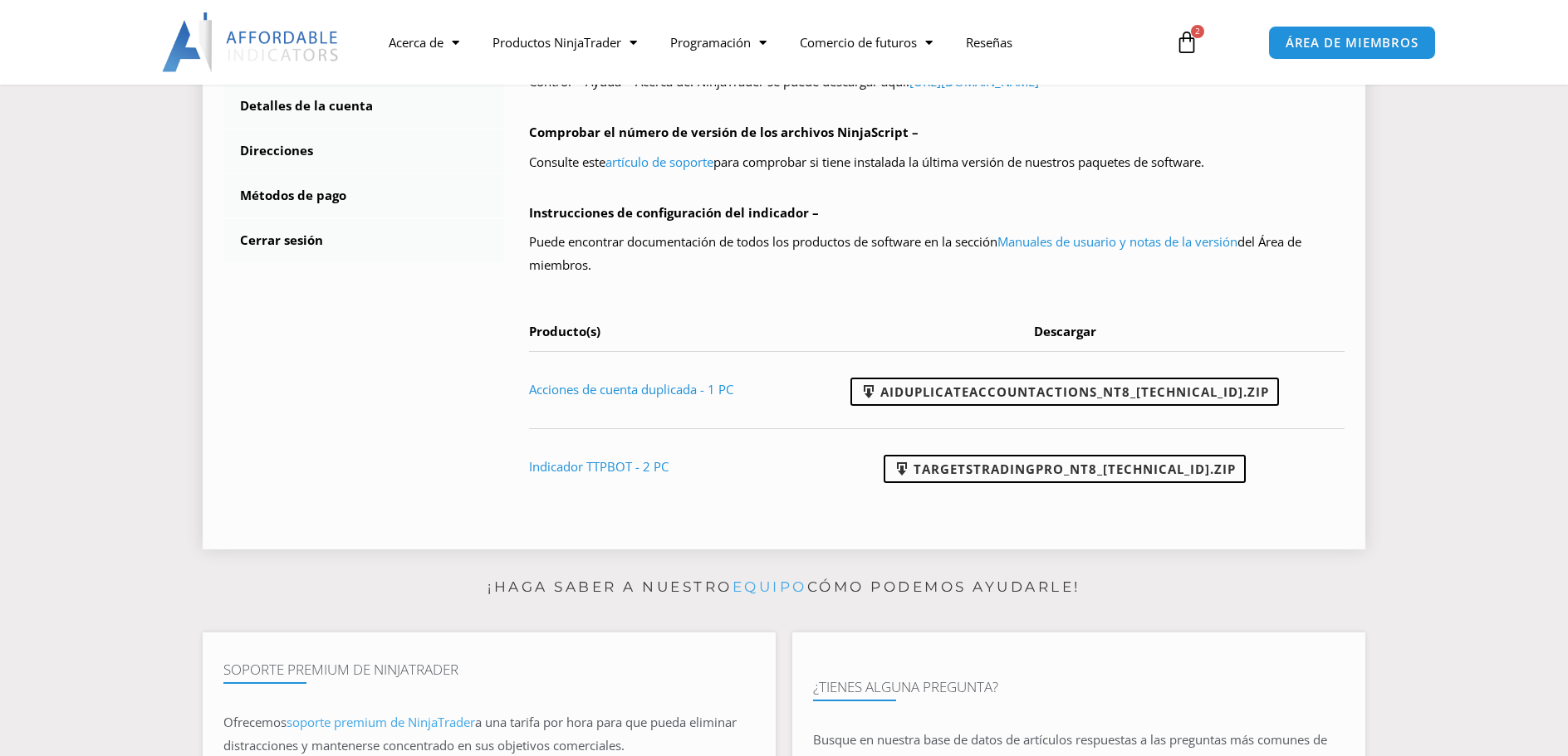
scroll to position [715, 0]
click at [1055, 384] on font "AIDuplicateAccountActions_NT8_25.9.18.2.zip" at bounding box center [1075, 392] width 389 height 17
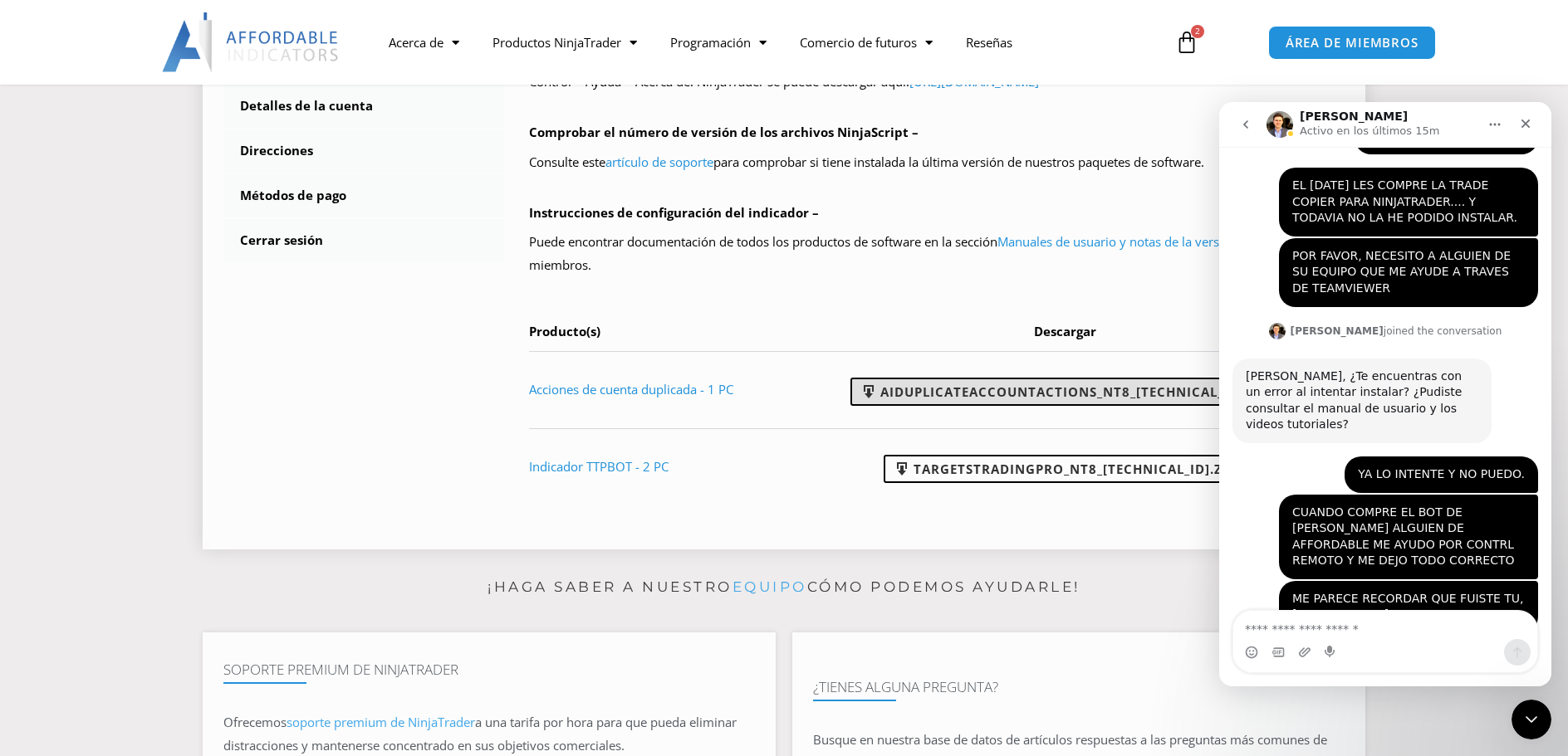
scroll to position [1823, 0]
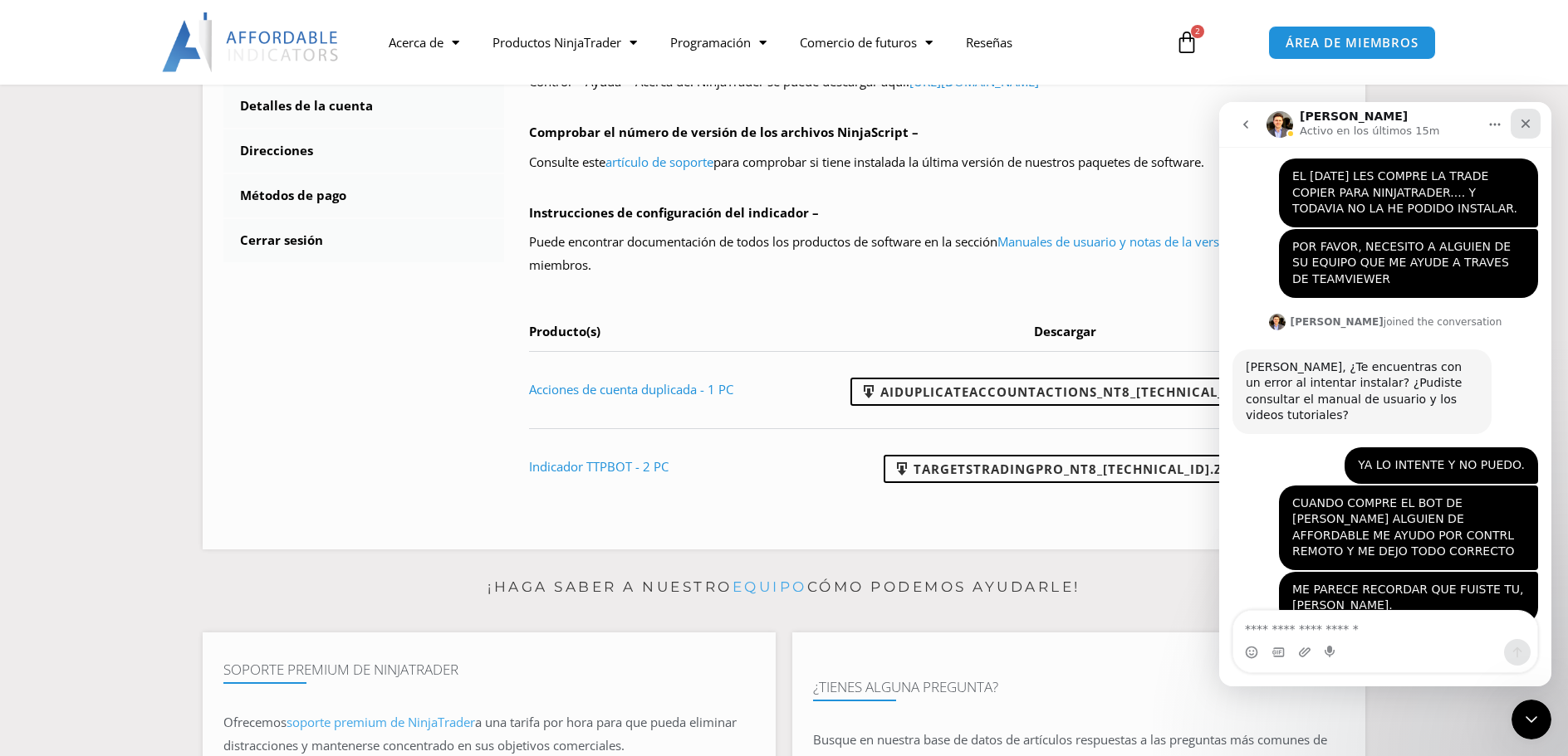
click at [1525, 122] on icon "Cerrar" at bounding box center [1525, 123] width 13 height 13
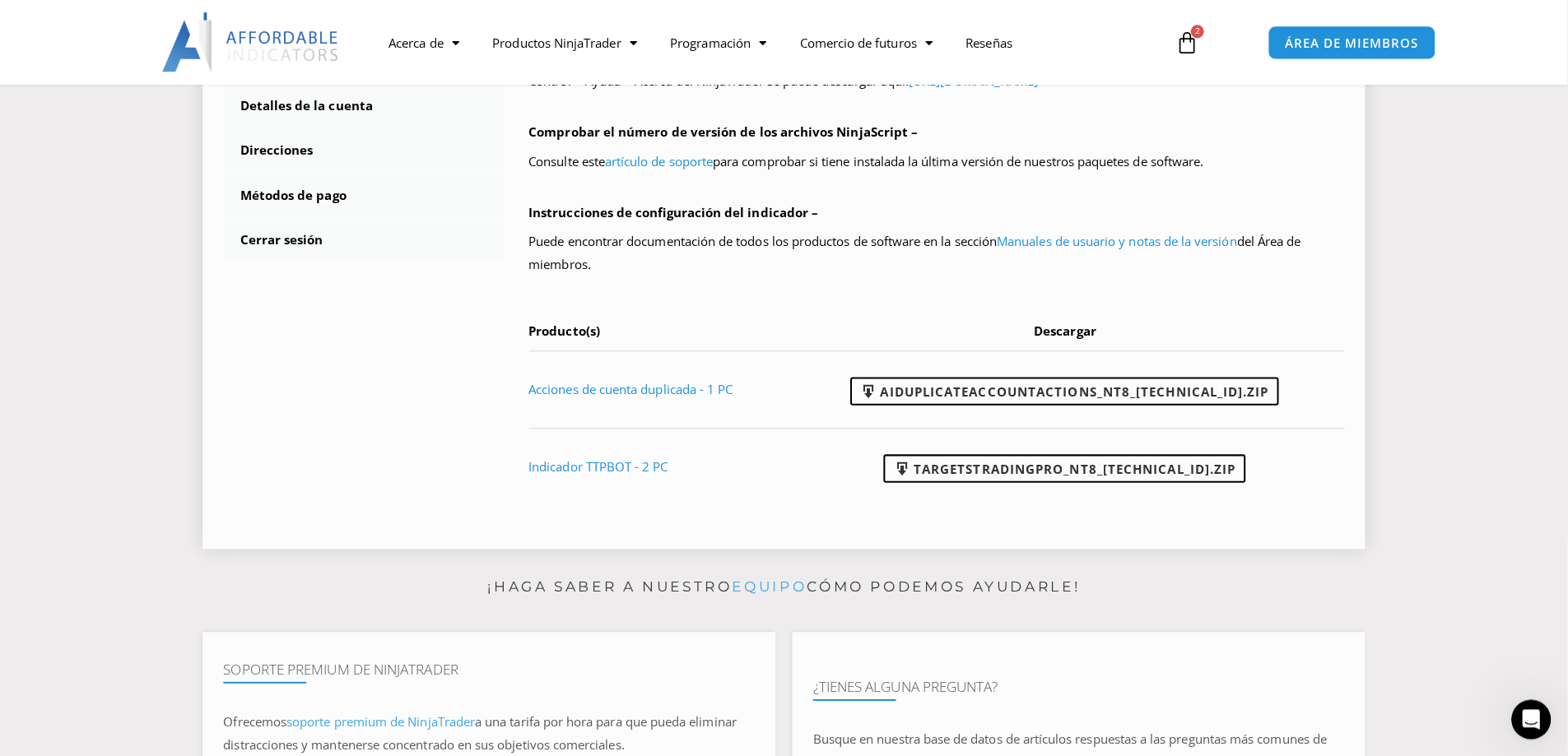
scroll to position [1823, 0]
click at [1503, 135] on section "***** Panel Suscripciones Manuales de usuario y notas de la versión Descargas d…" at bounding box center [777, 60] width 1472 height 993
click at [1070, 673] on h4 "¿Tienes alguna pregunta?" at bounding box center [1069, 682] width 527 height 17
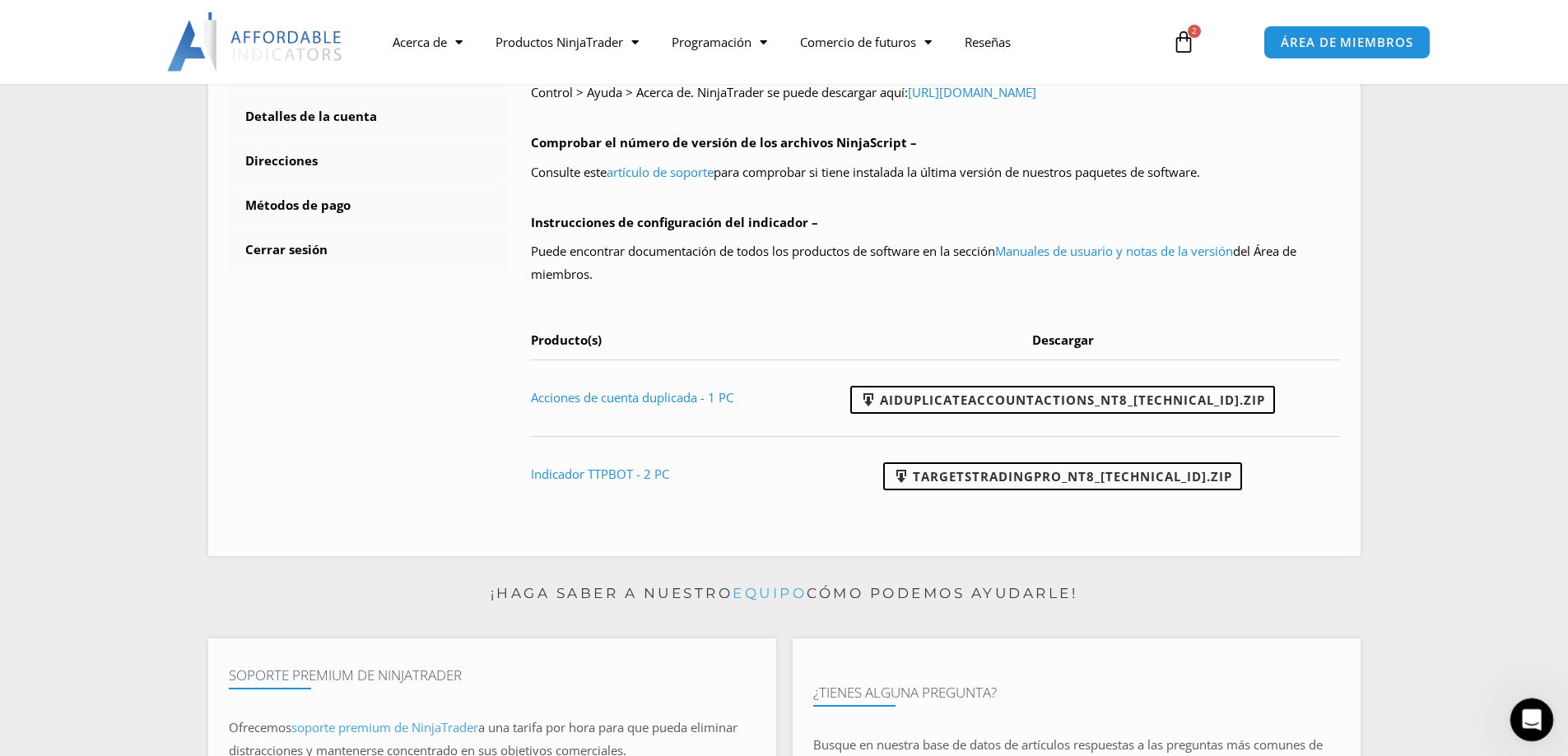
click at [1532, 719] on icon "Abrir Intercom Messenger" at bounding box center [1529, 718] width 27 height 27
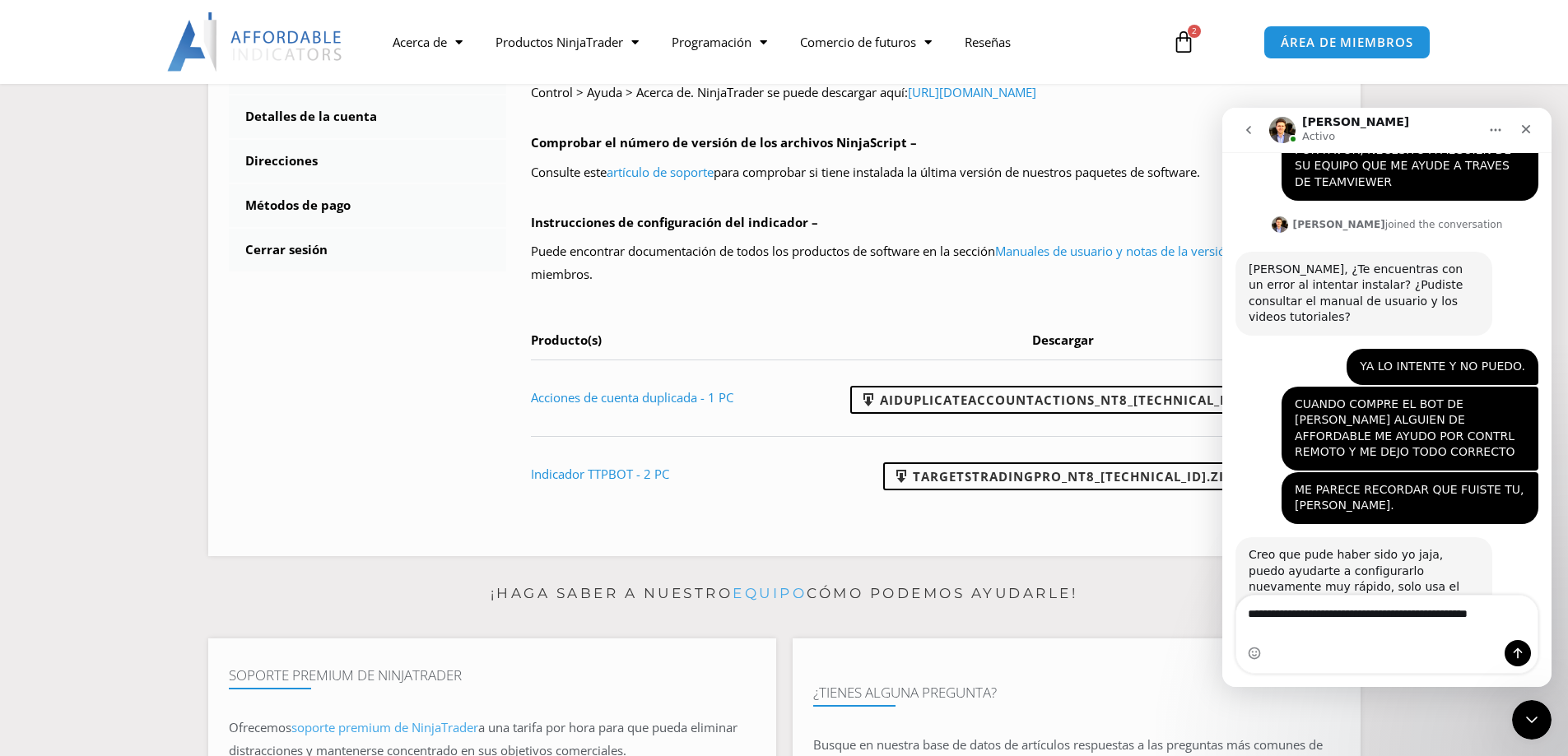
scroll to position [1915, 0]
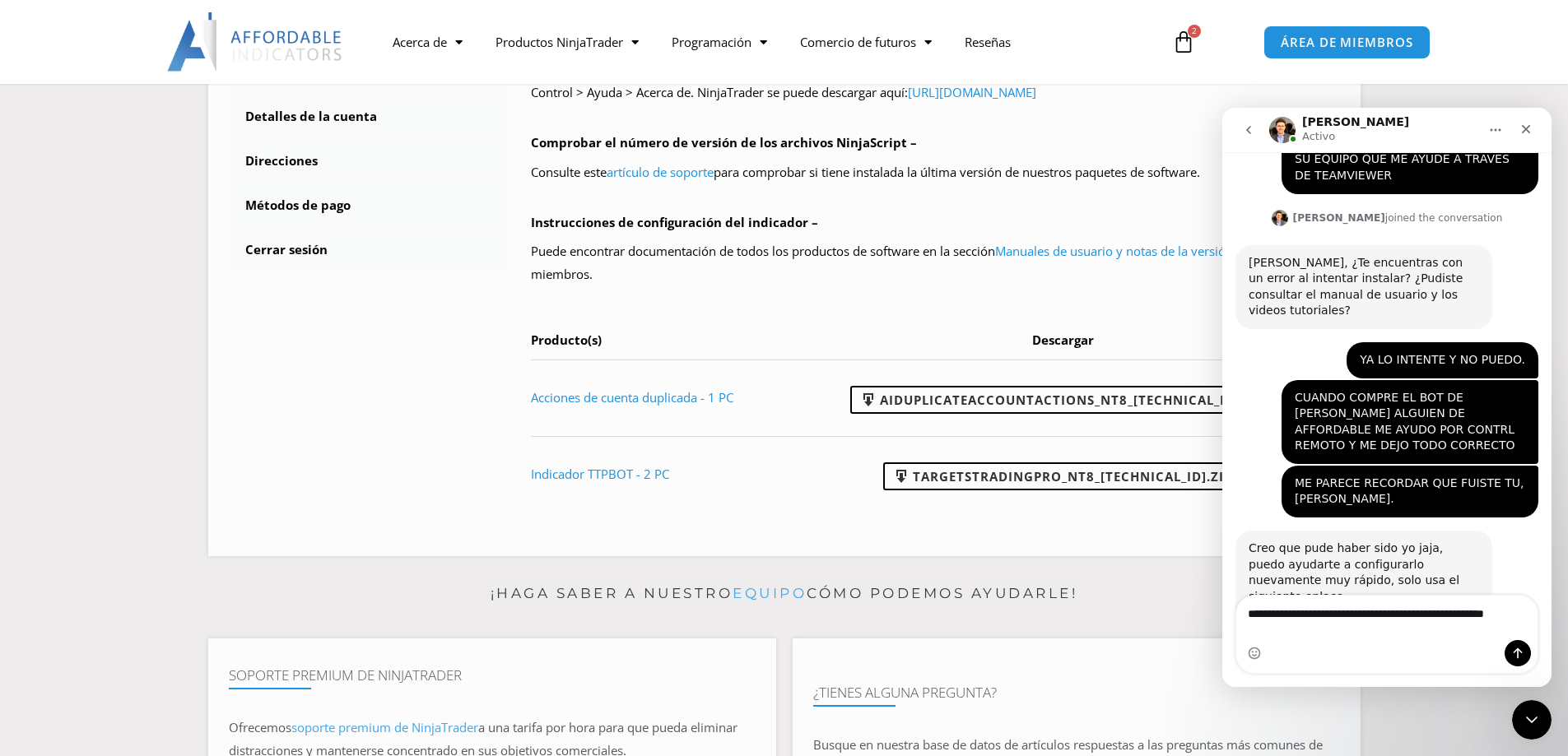
type textarea "**********"
click at [1516, 652] on icon "Enviar un mensaje…" at bounding box center [1518, 653] width 13 height 13
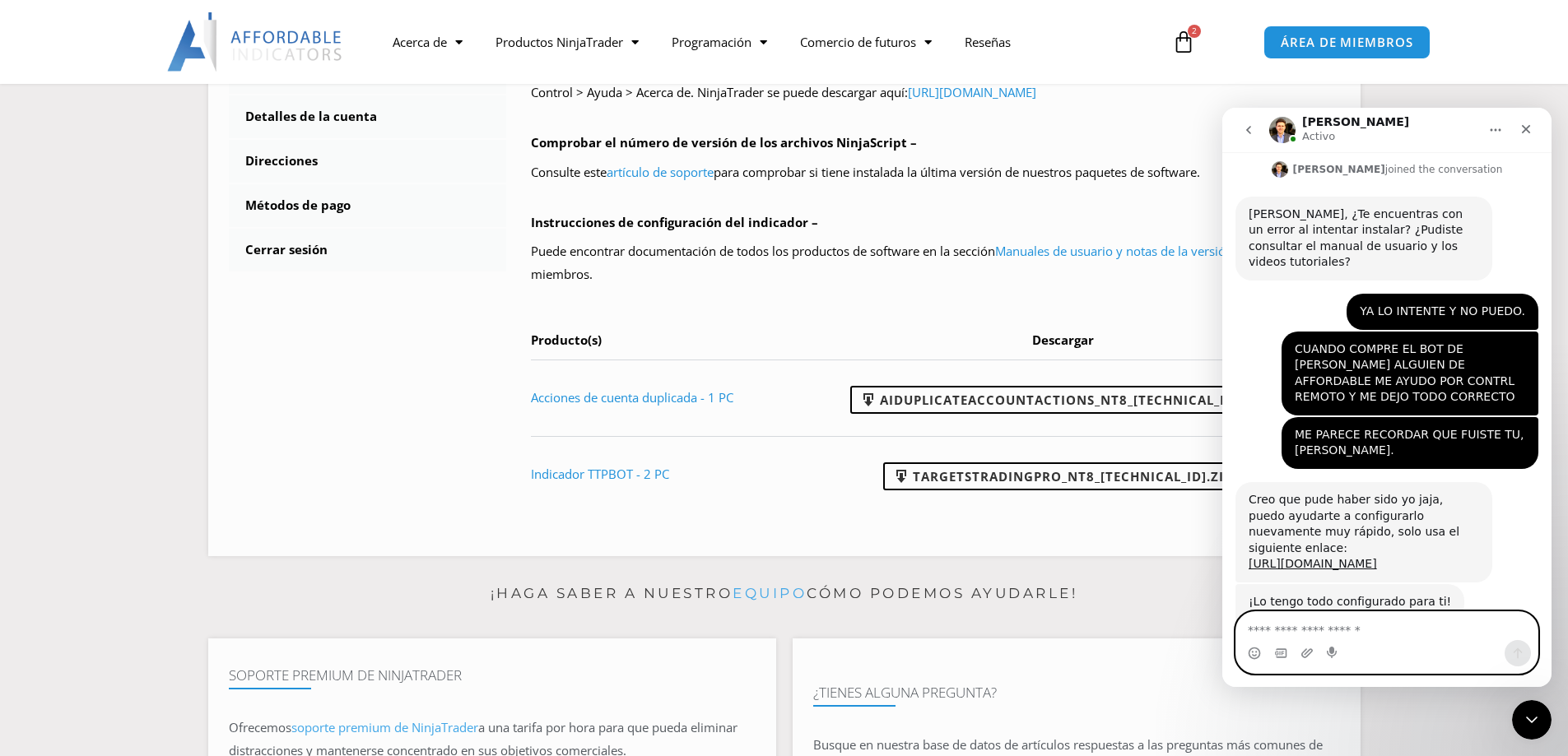
click at [1289, 634] on textarea "Escribe un mensaje..." at bounding box center [1387, 626] width 301 height 28
type textarea "**********"
click at [1514, 651] on icon "Enviar un mensaje…" at bounding box center [1518, 653] width 13 height 13
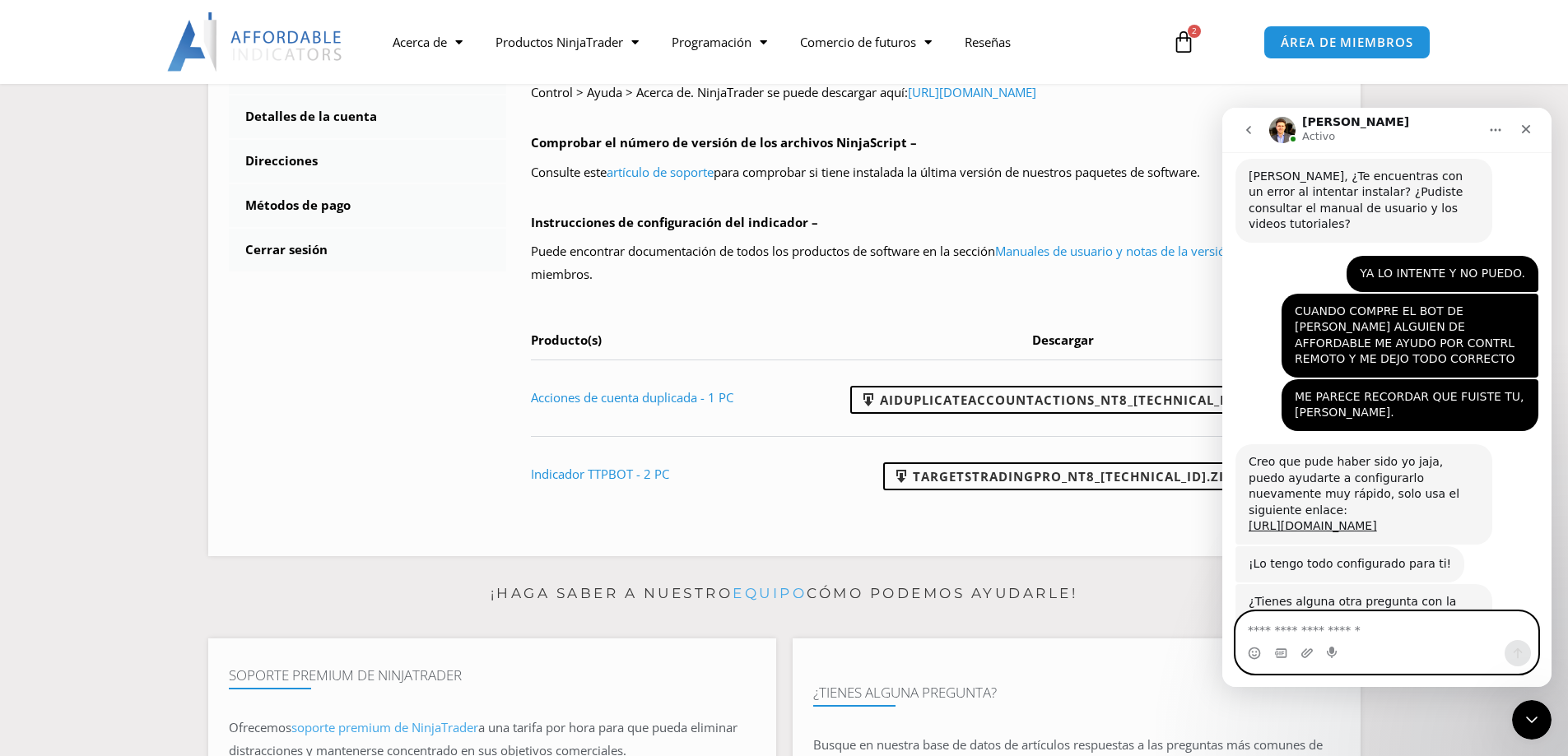
click at [1251, 630] on textarea "Escribe un mensaje..." at bounding box center [1387, 626] width 301 height 28
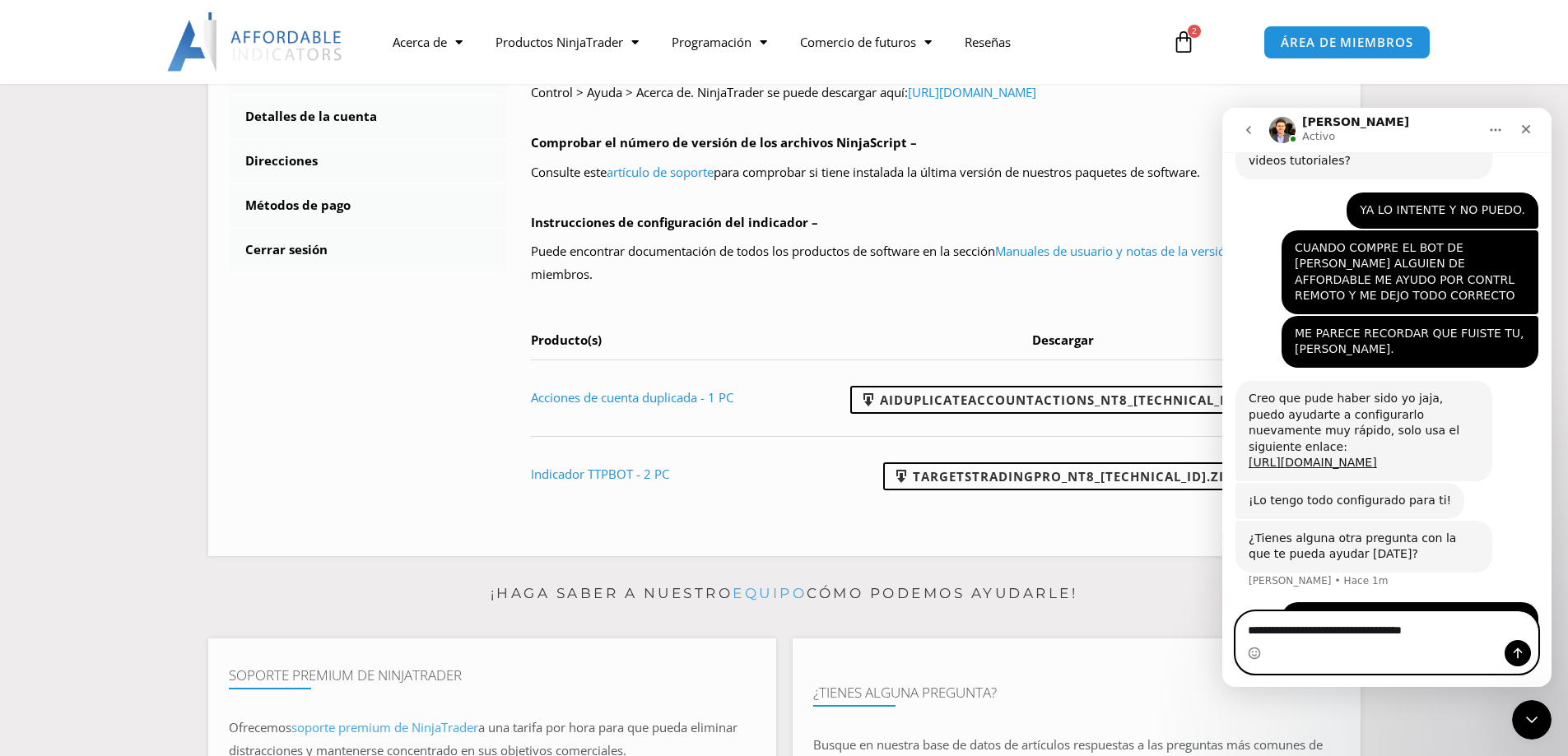
type textarea "**********"
click at [1520, 657] on icon "Enviar un mensaje…" at bounding box center [1518, 653] width 13 height 13
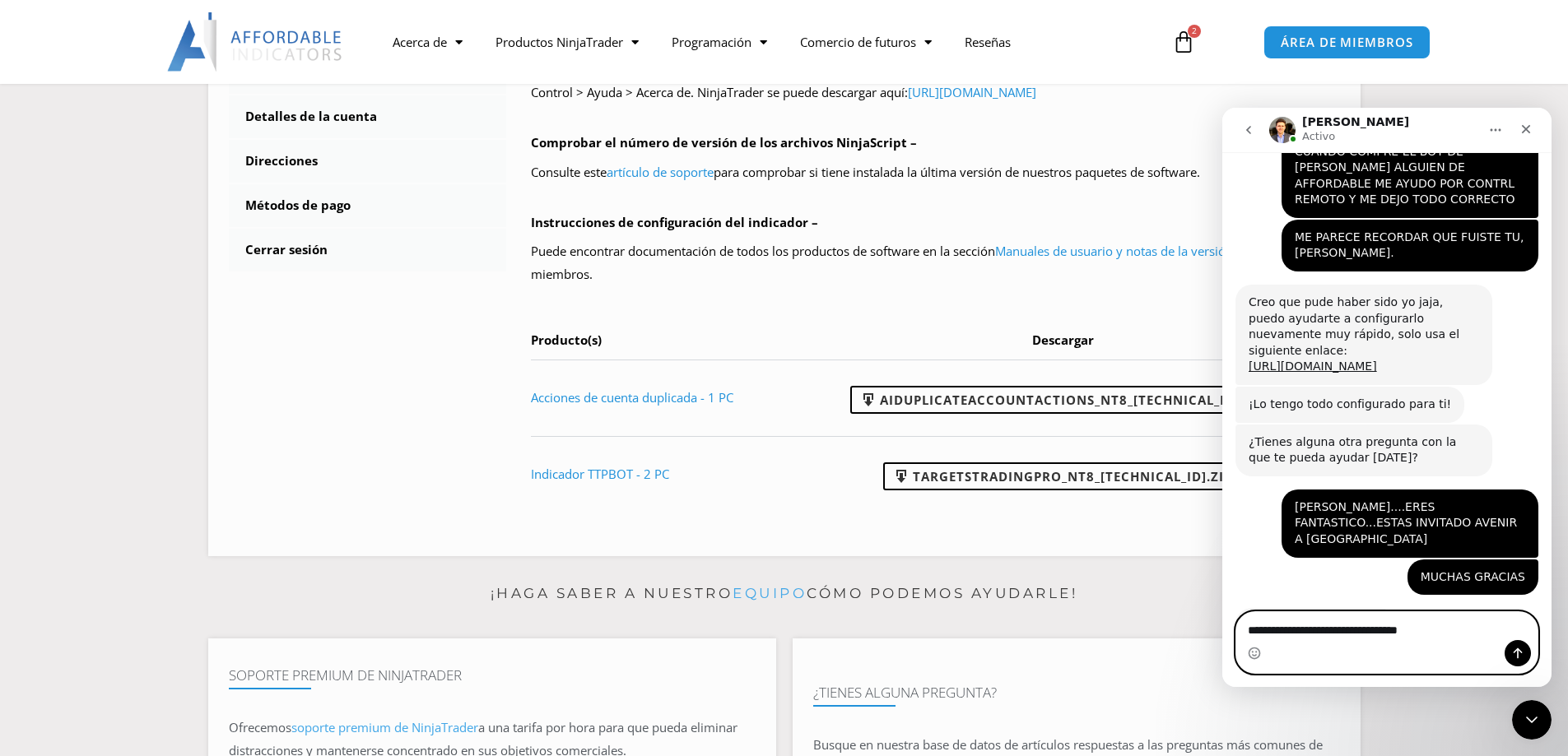
scroll to position [2162, 0]
type textarea "**********"
click at [1521, 657] on icon "Enviar un mensaje…" at bounding box center [1518, 653] width 13 height 13
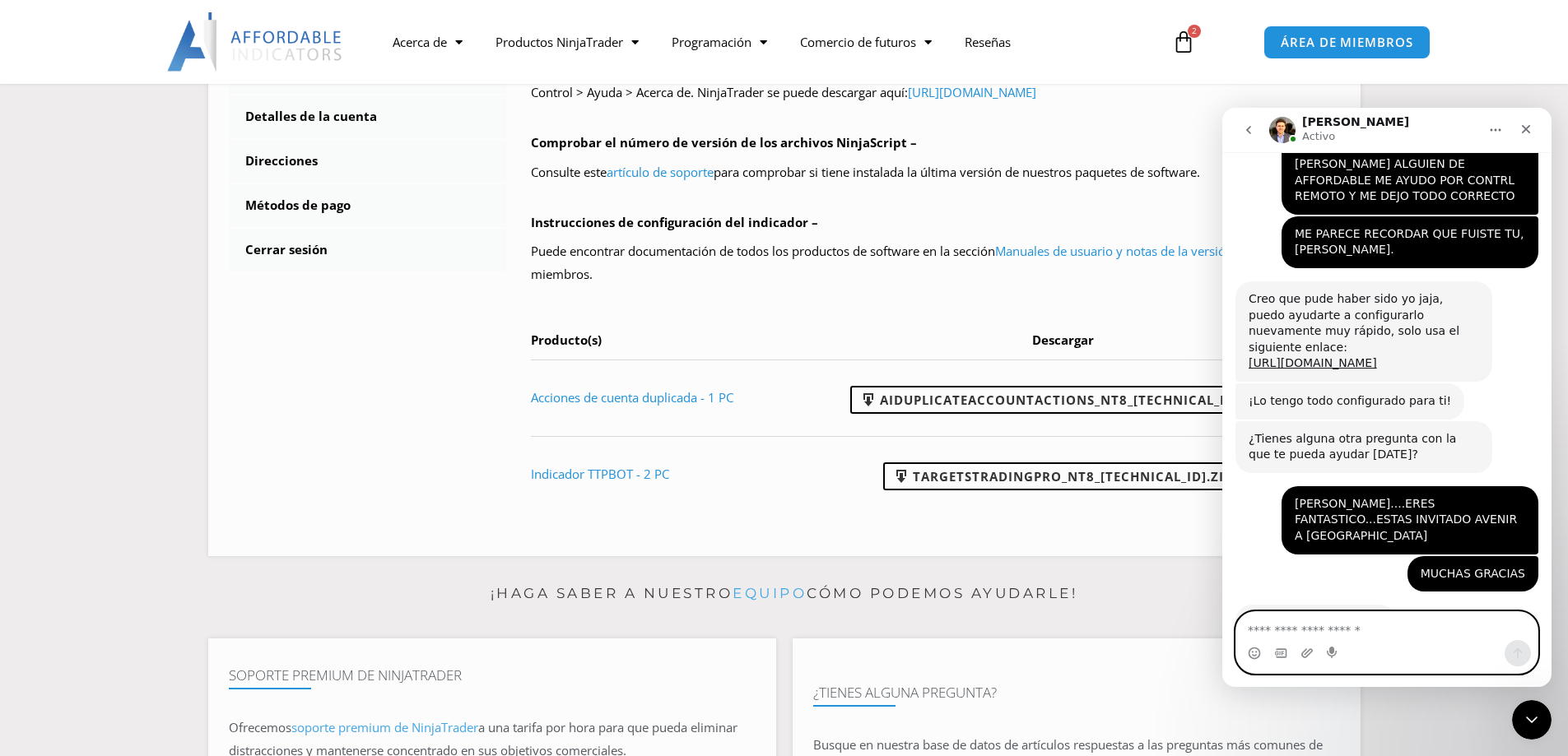
scroll to position [2229, 0]
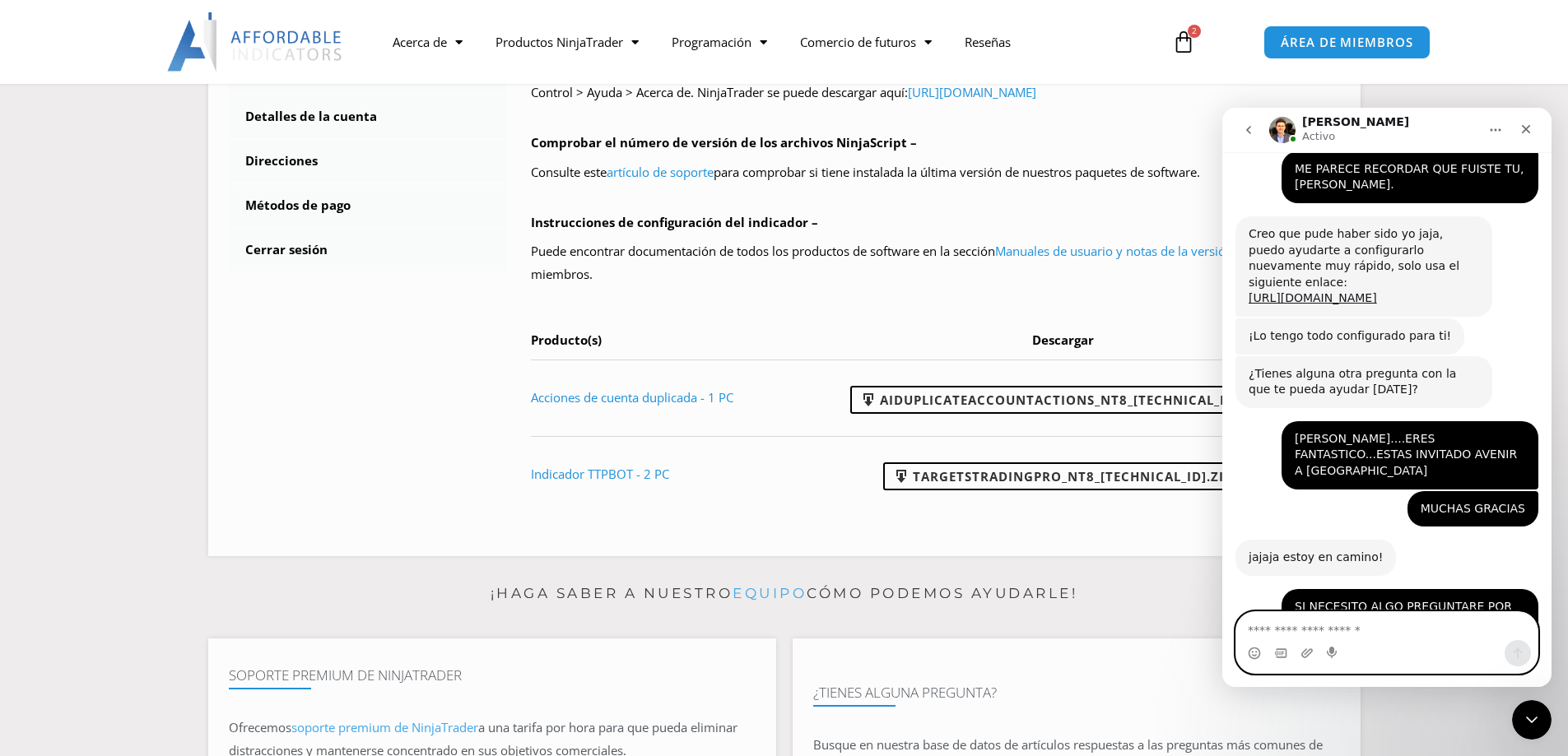
click at [1275, 629] on textarea "Escribe un mensaje..." at bounding box center [1387, 626] width 301 height 28
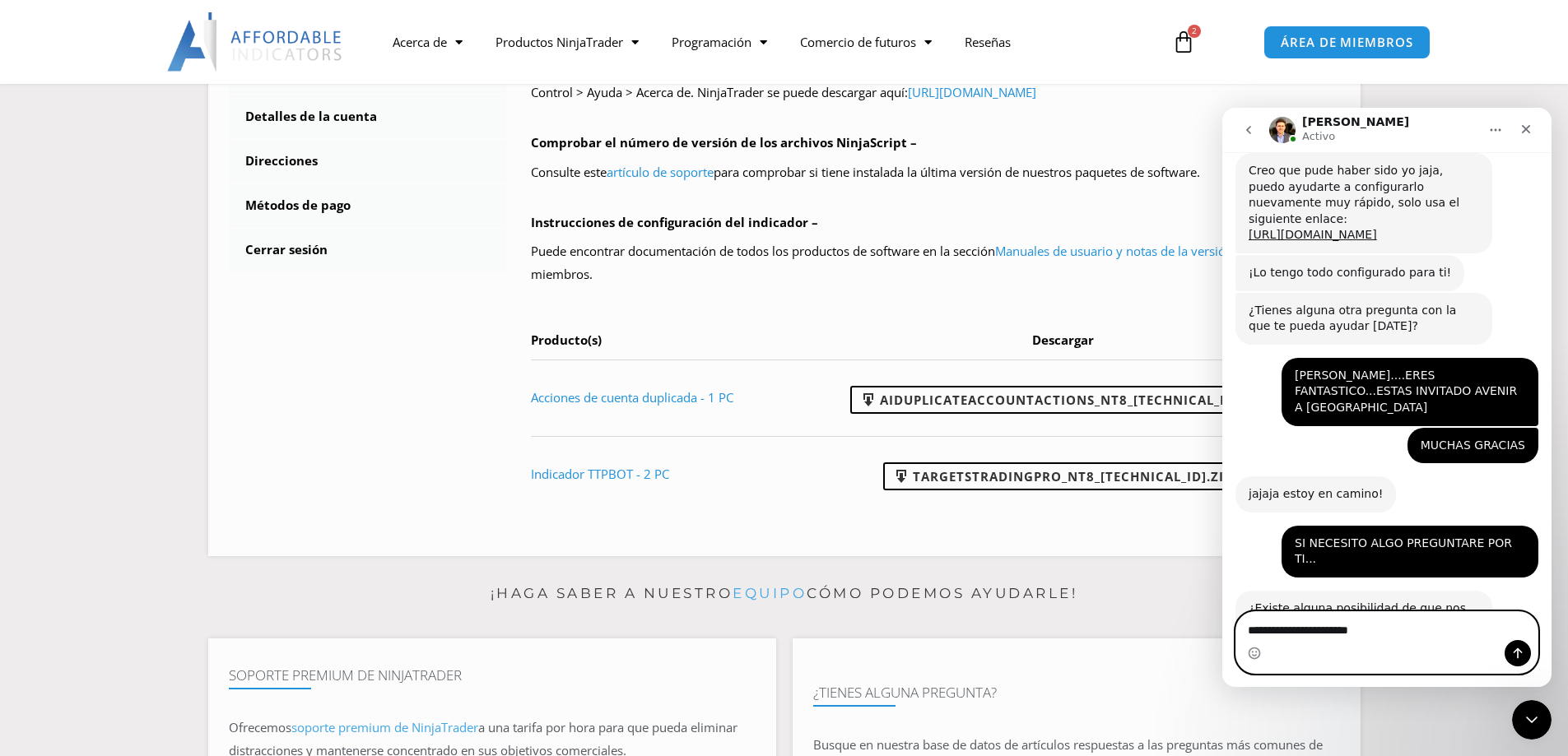
type textarea "**********"
click at [1516, 658] on icon "Enviar un mensaje…" at bounding box center [1518, 653] width 13 height 13
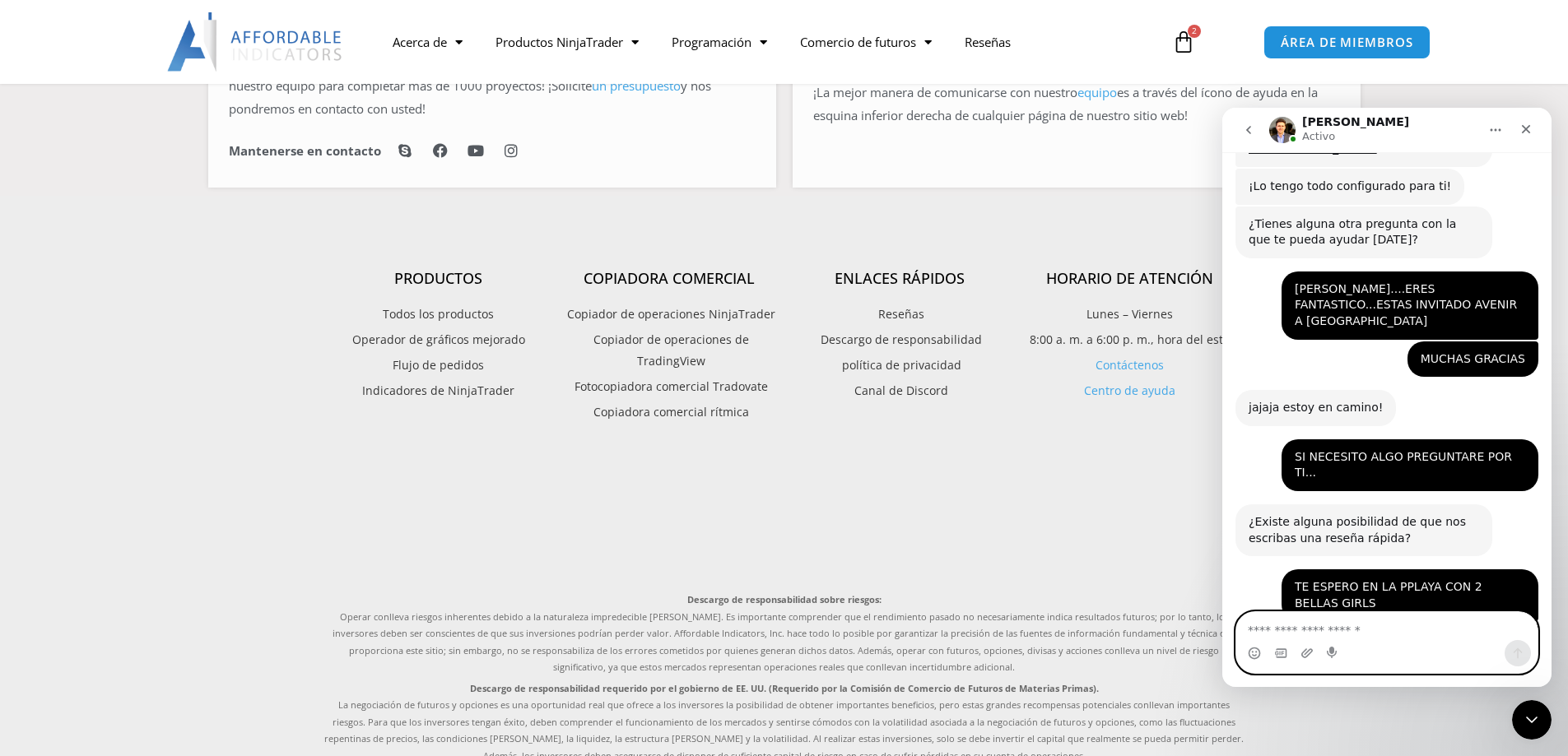
scroll to position [2426, 0]
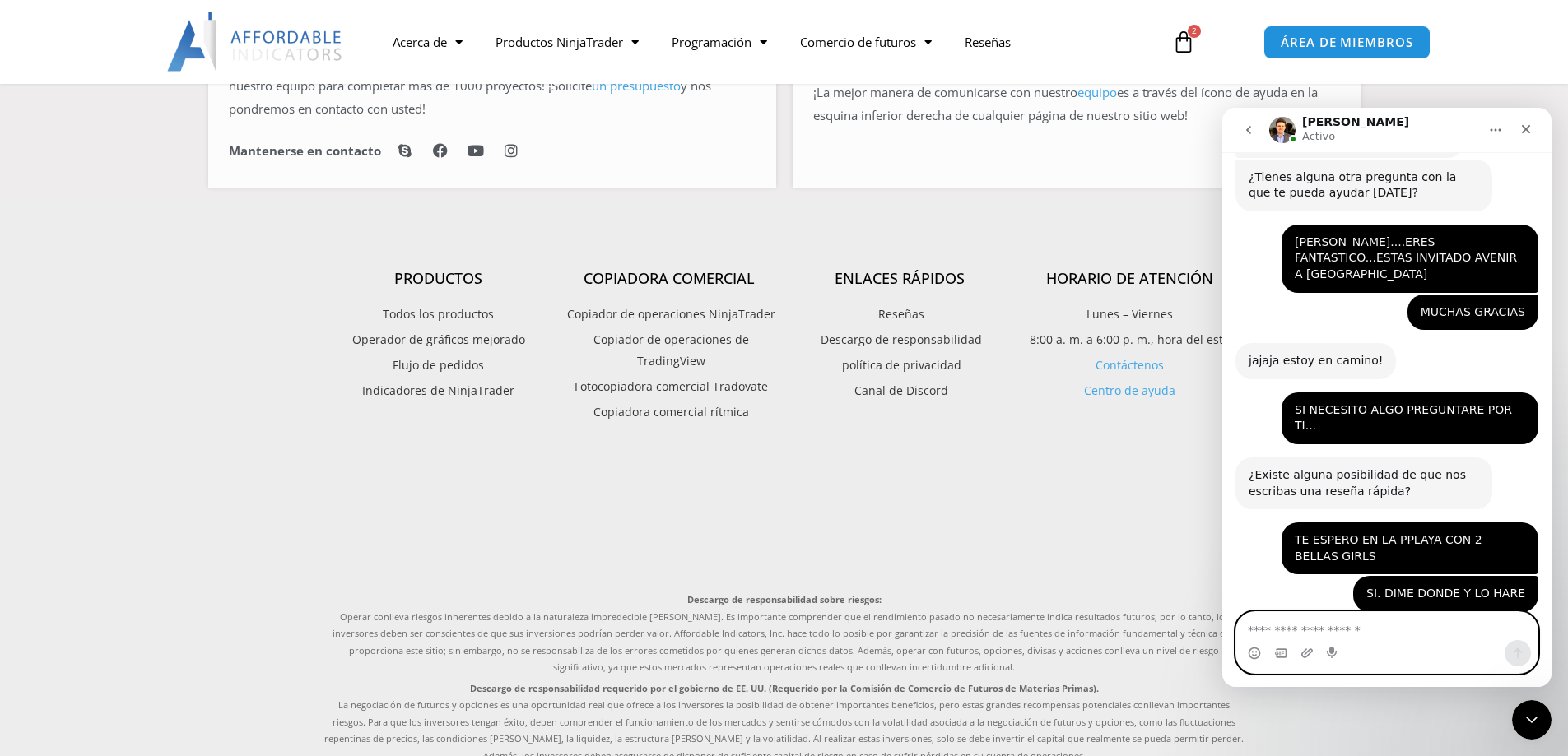
click at [1254, 634] on textarea "Escribe un mensaje..." at bounding box center [1387, 626] width 301 height 28
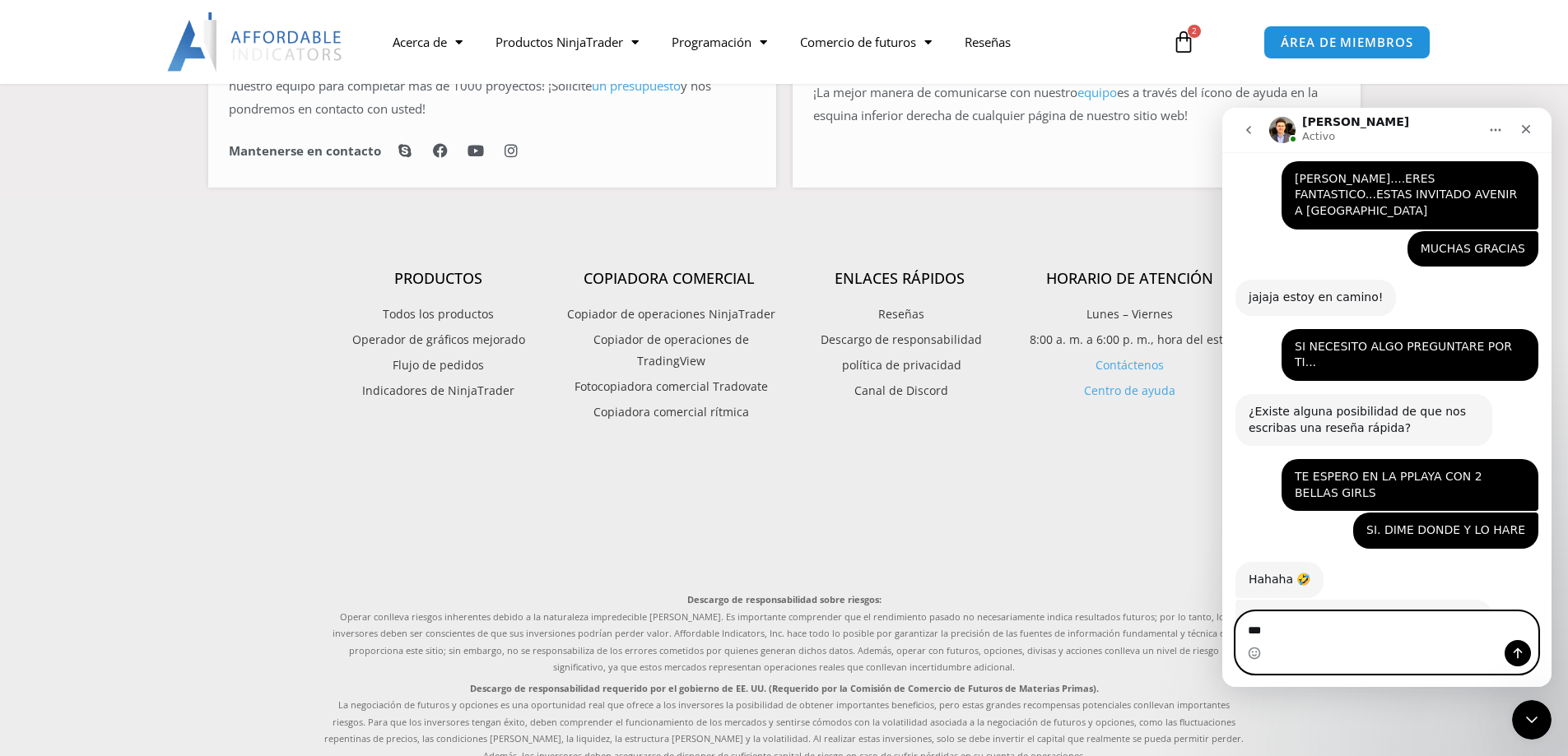
scroll to position [2480, 0]
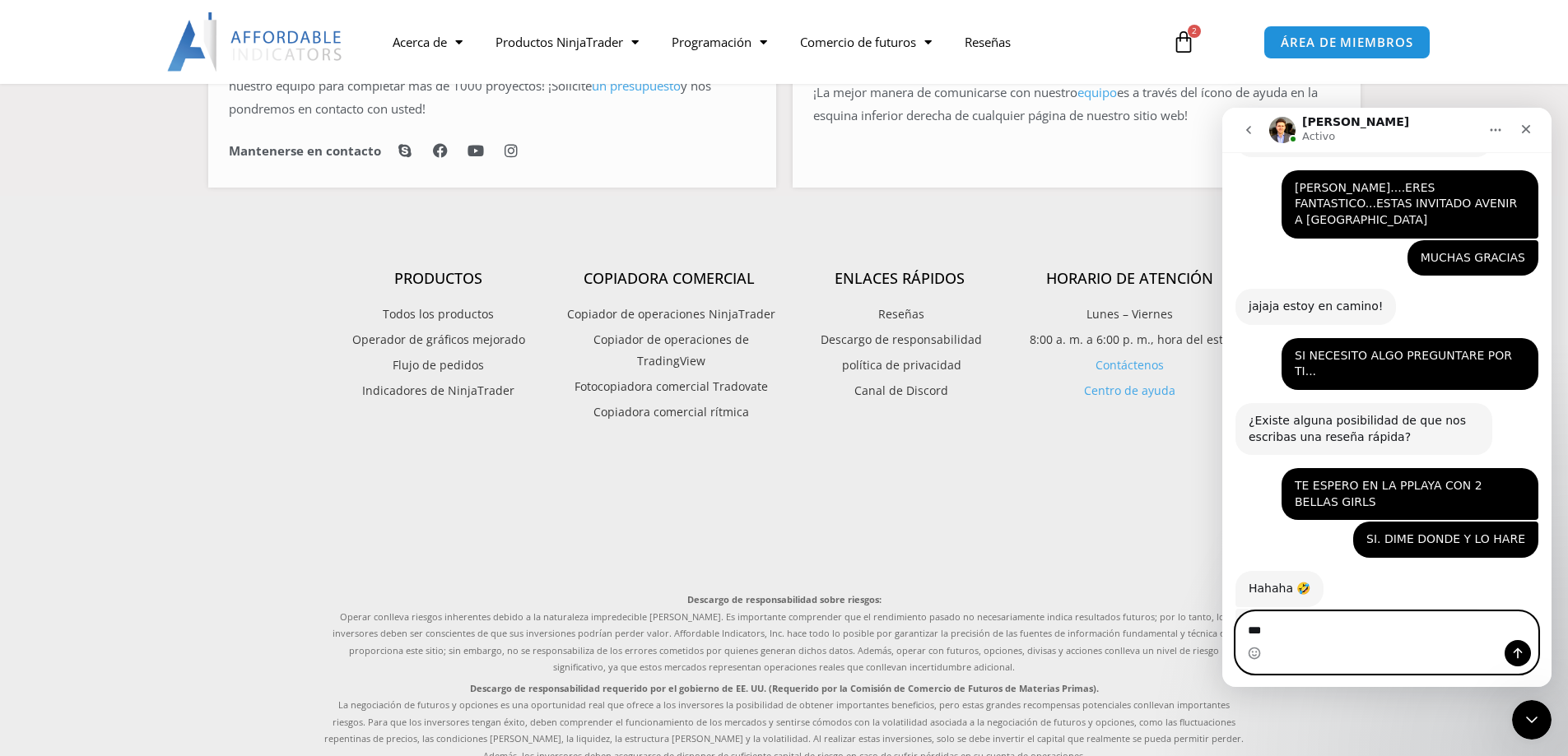
type textarea "***"
click at [1511, 655] on icon "Enviar un mensaje…" at bounding box center [1518, 653] width 13 height 13
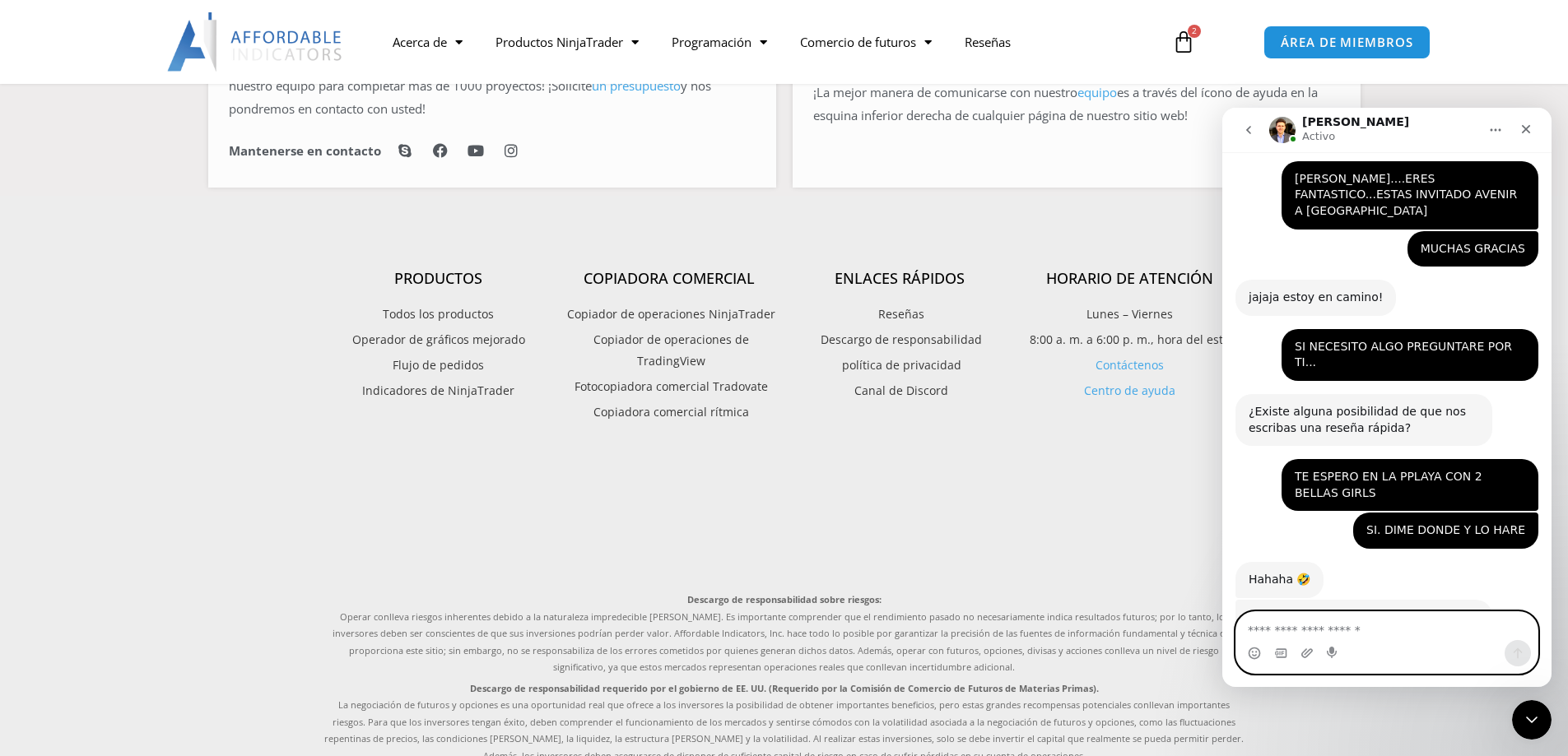
scroll to position [2529, 0]
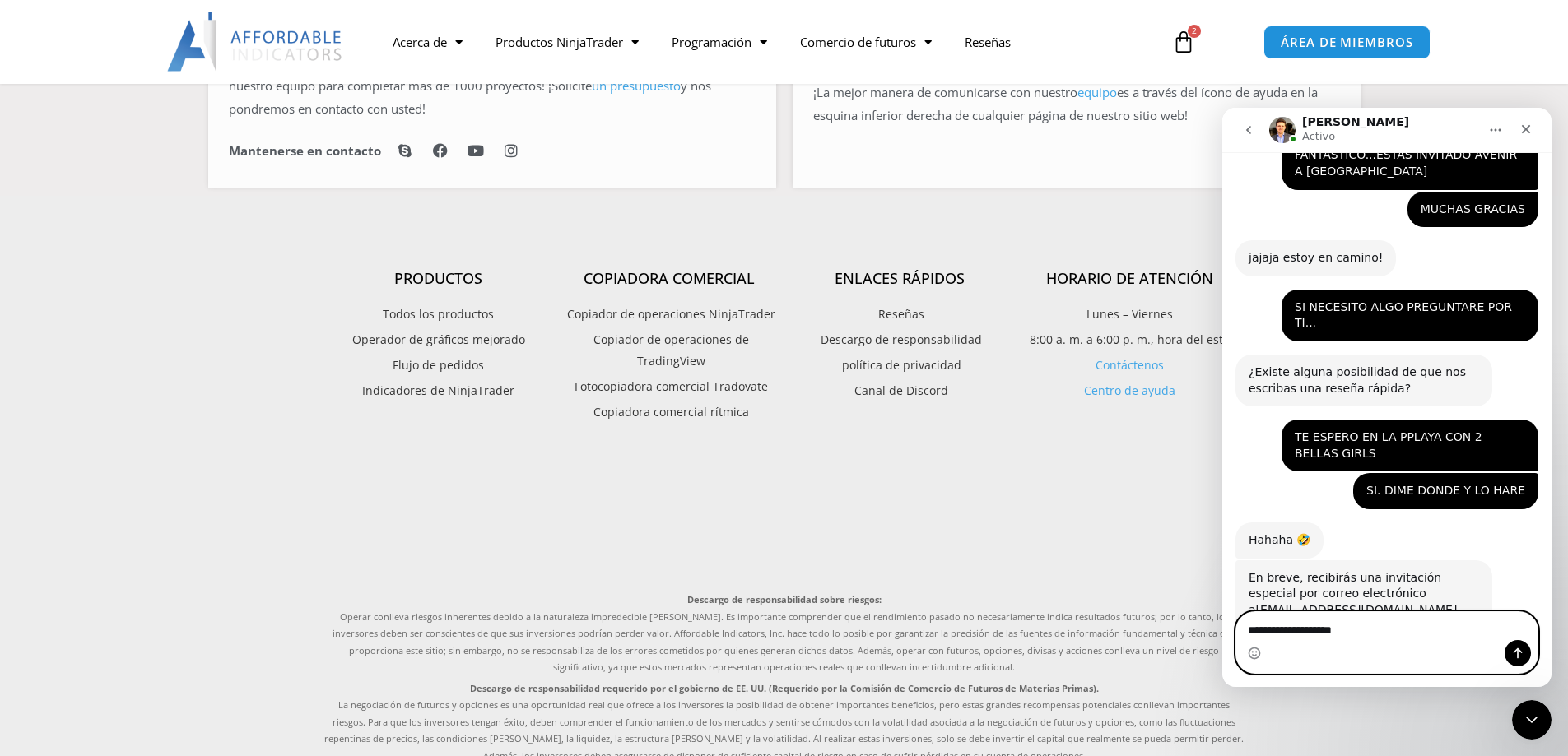
type textarea "**********"
click at [1516, 654] on icon "Enviar un mensaje…" at bounding box center [1518, 653] width 13 height 13
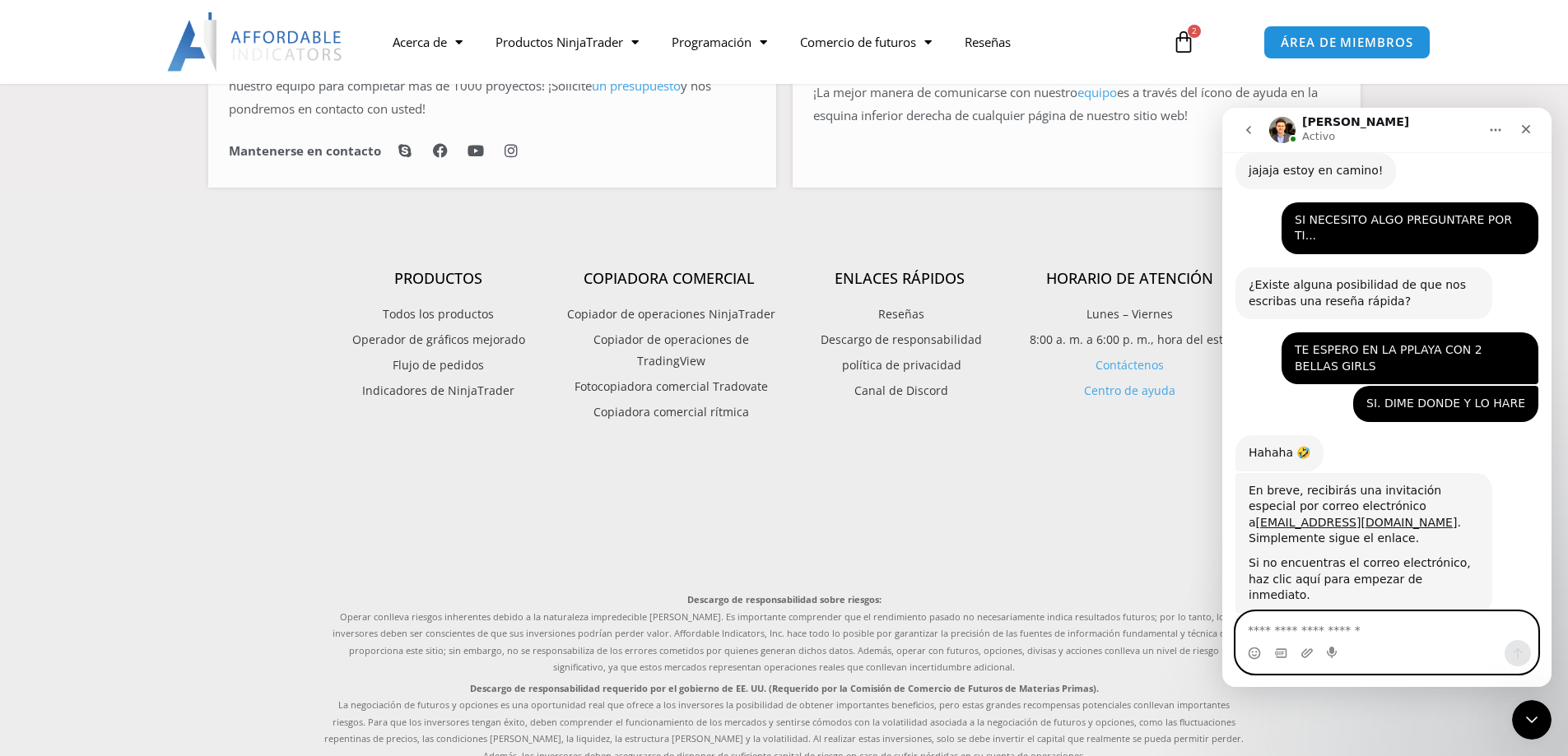
scroll to position [2615, 0]
